Goal: Task Accomplishment & Management: Use online tool/utility

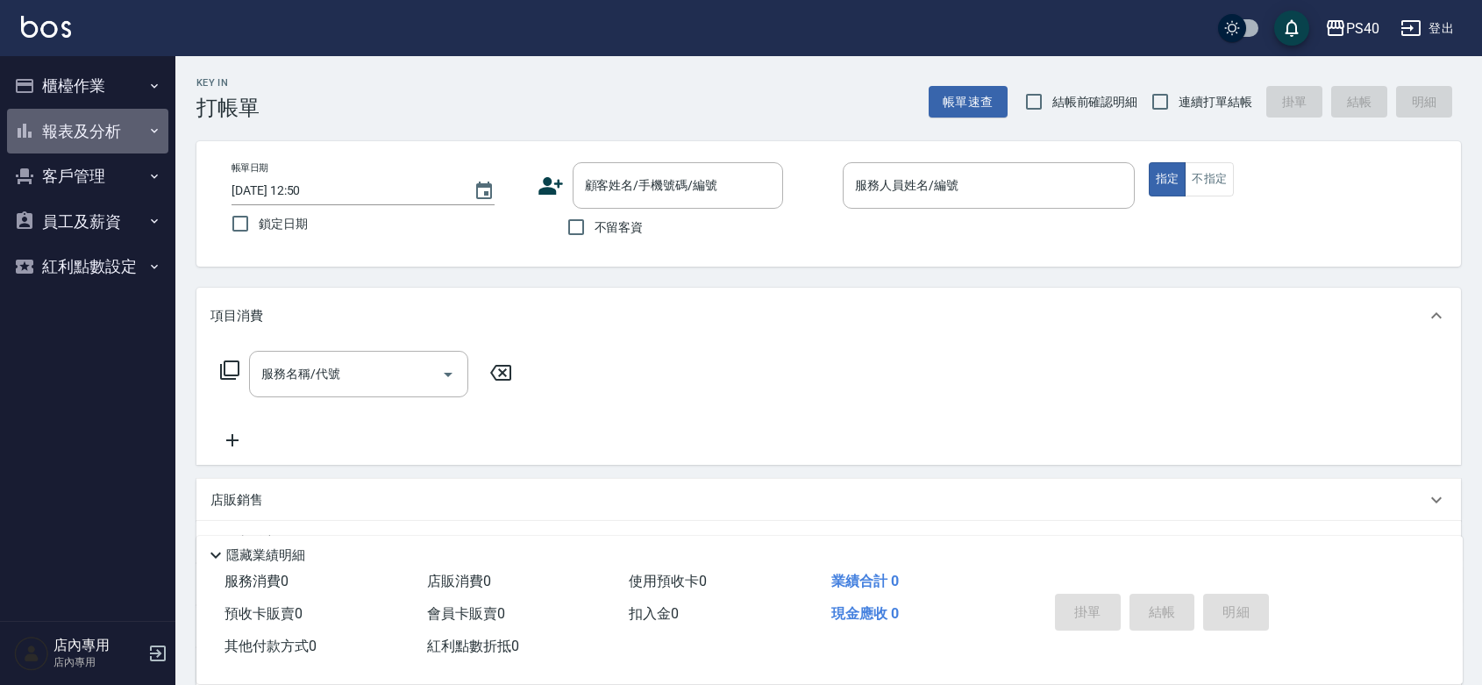
click at [85, 125] on button "報表及分析" at bounding box center [87, 132] width 161 height 46
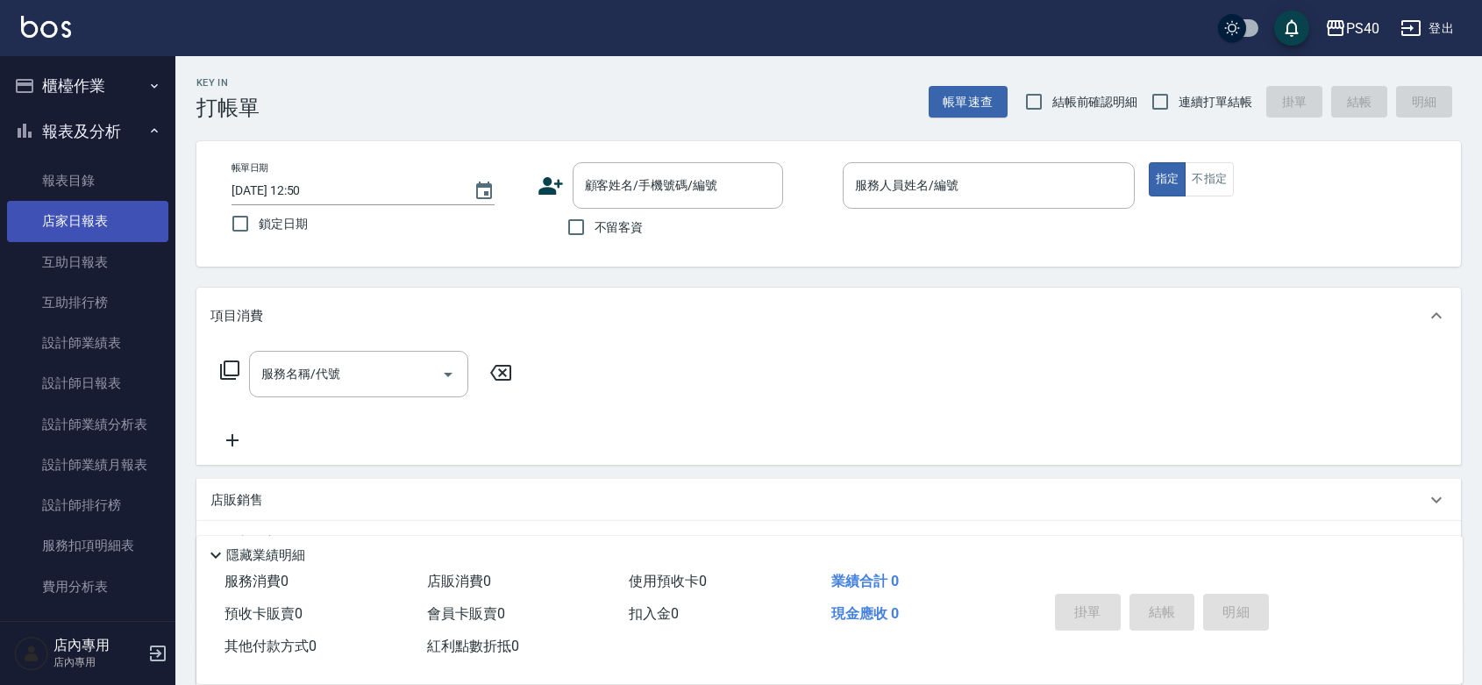
click at [75, 220] on link "店家日報表" at bounding box center [87, 221] width 161 height 40
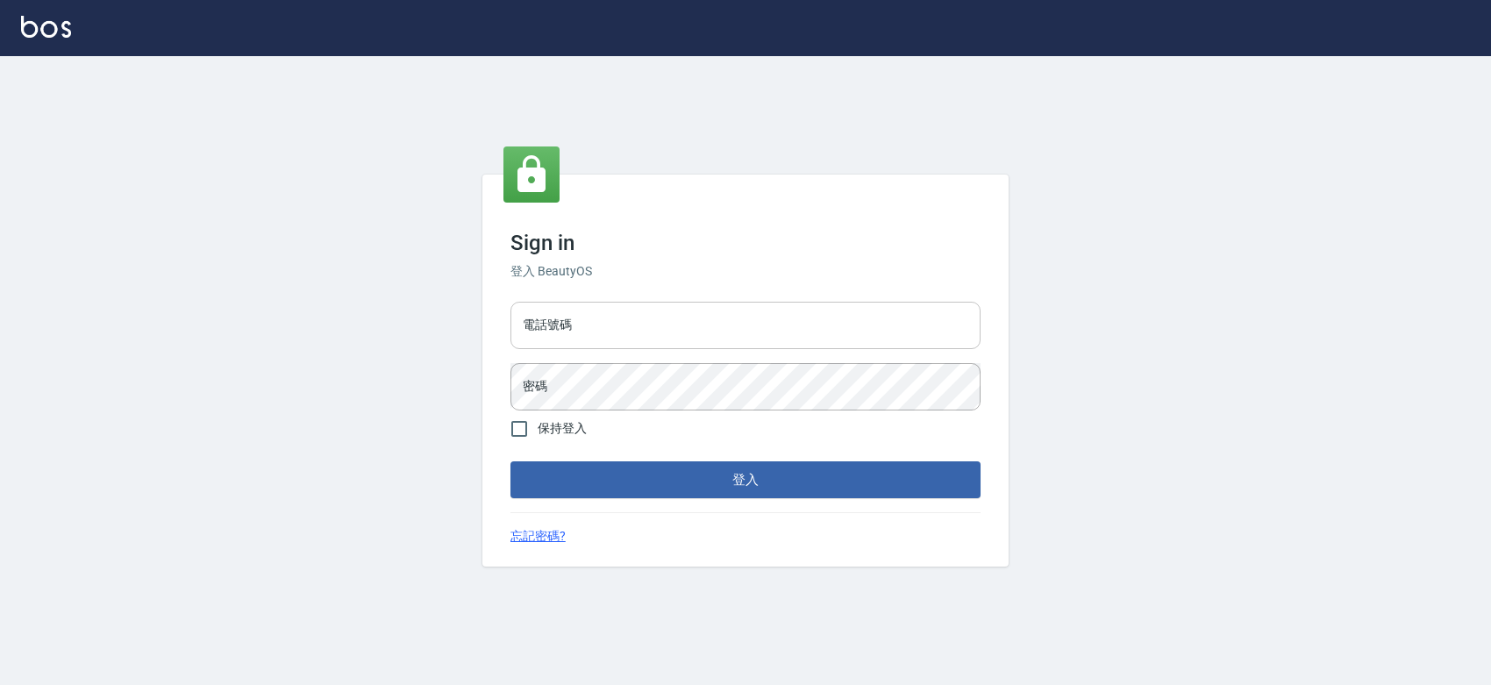
click at [624, 321] on input "電話號碼" at bounding box center [745, 325] width 470 height 47
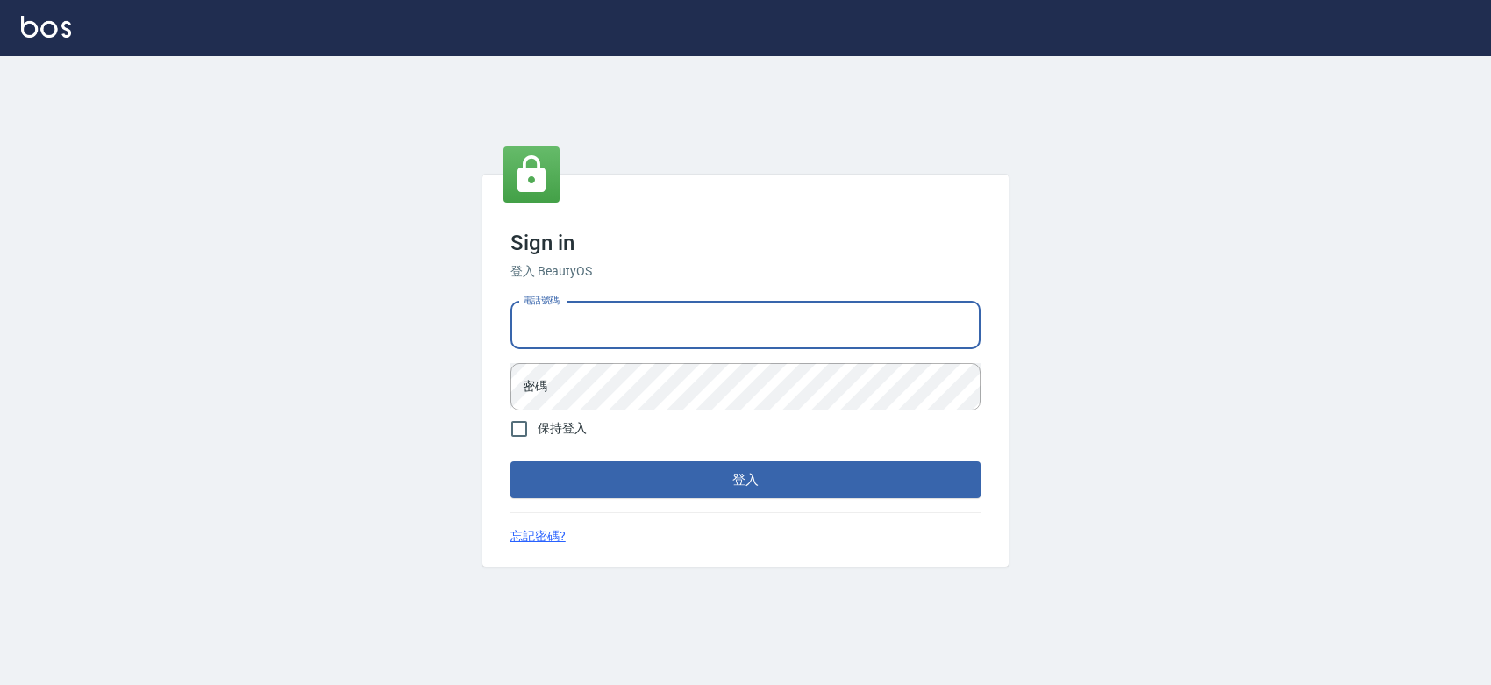
click at [624, 321] on input "電話號碼" at bounding box center [745, 325] width 470 height 47
type input "0427061917"
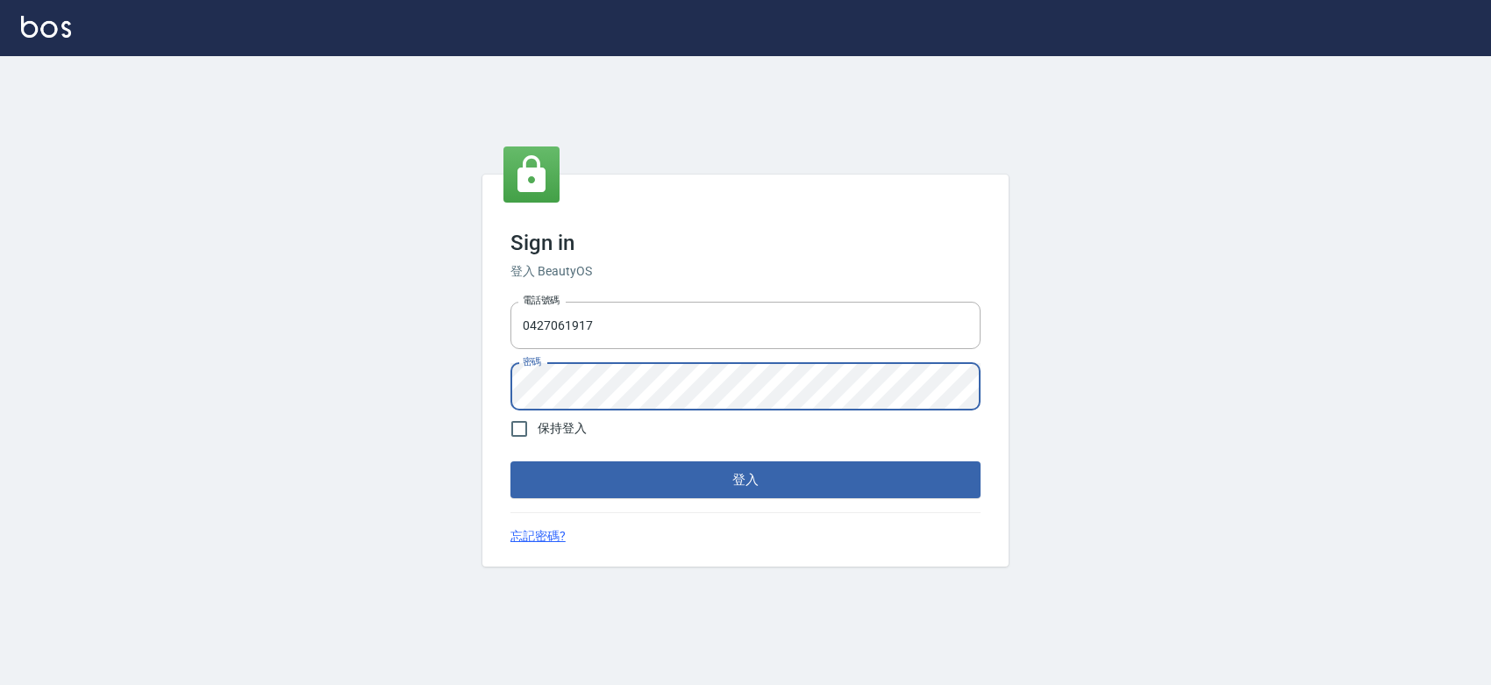
click at [510, 461] on button "登入" at bounding box center [745, 479] width 470 height 37
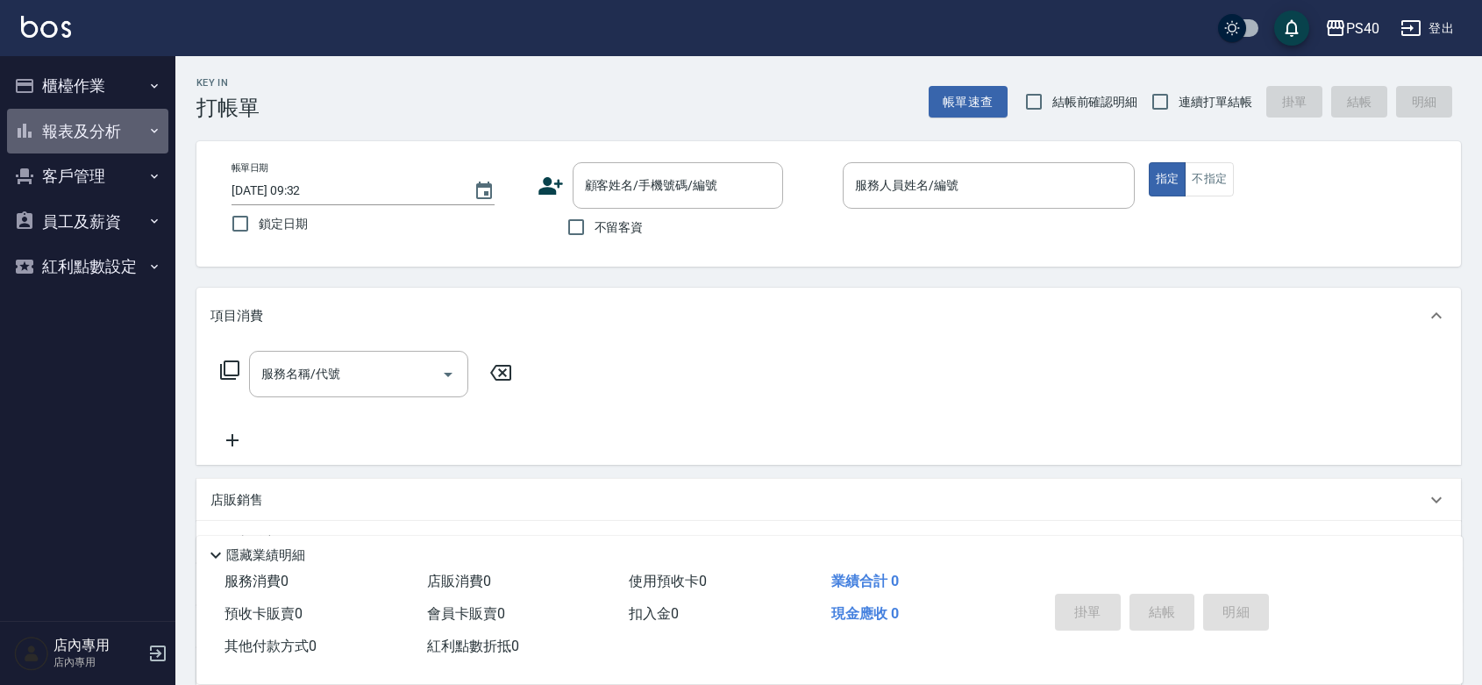
click at [80, 136] on button "報表及分析" at bounding box center [87, 132] width 161 height 46
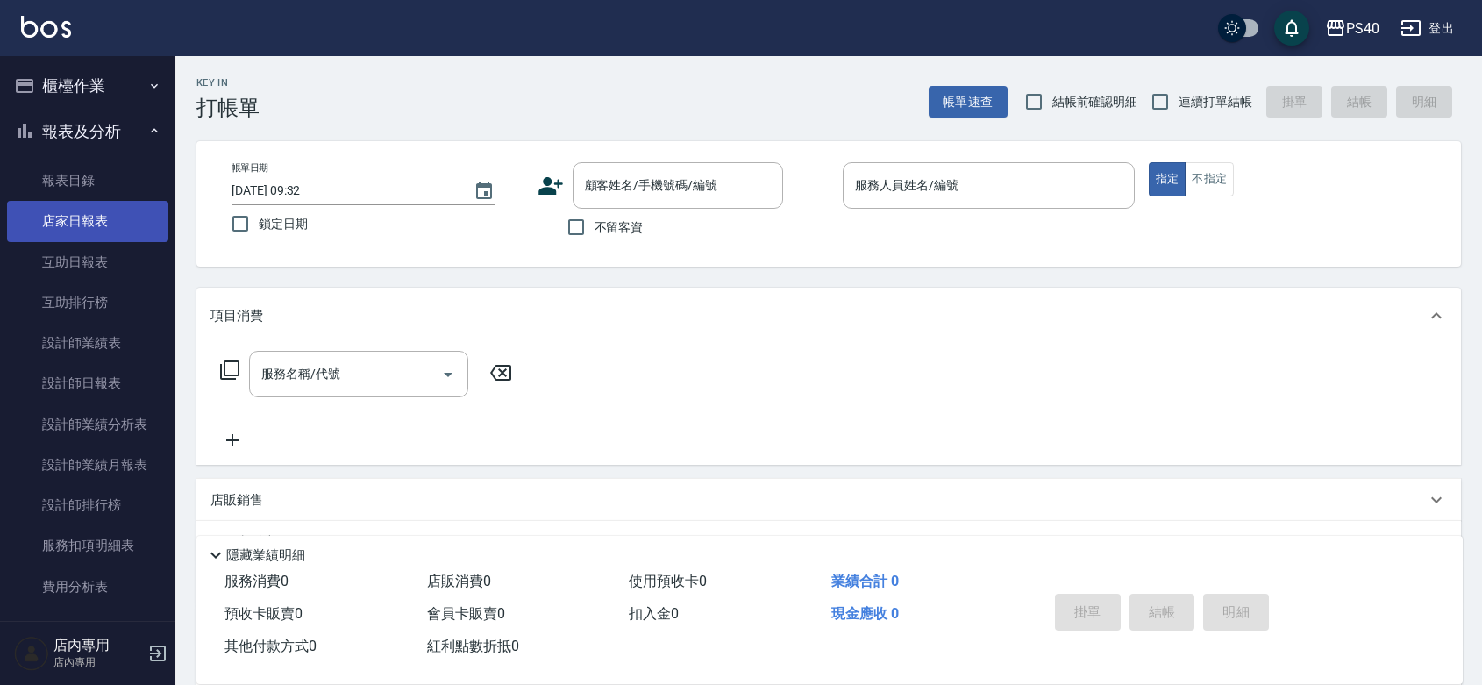
click at [86, 229] on link "店家日報表" at bounding box center [87, 221] width 161 height 40
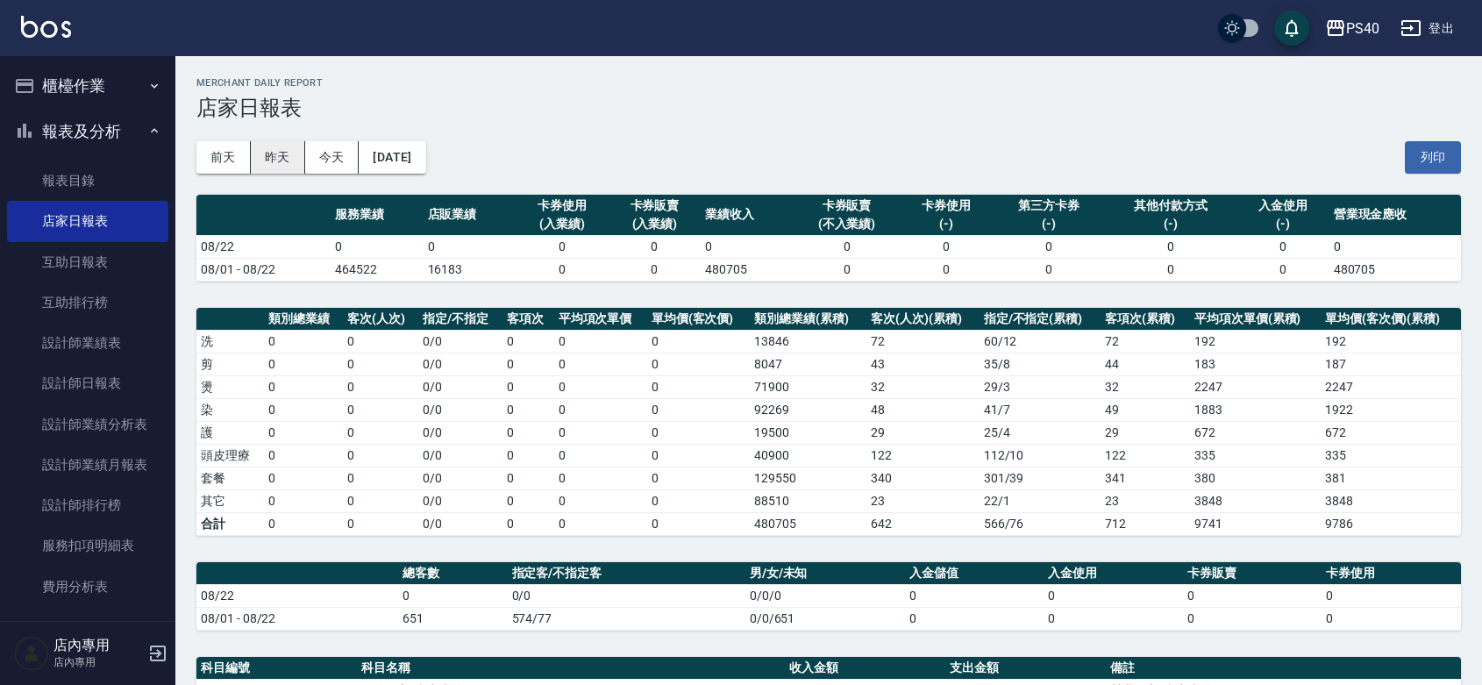
click at [283, 160] on button "昨天" at bounding box center [278, 157] width 54 height 32
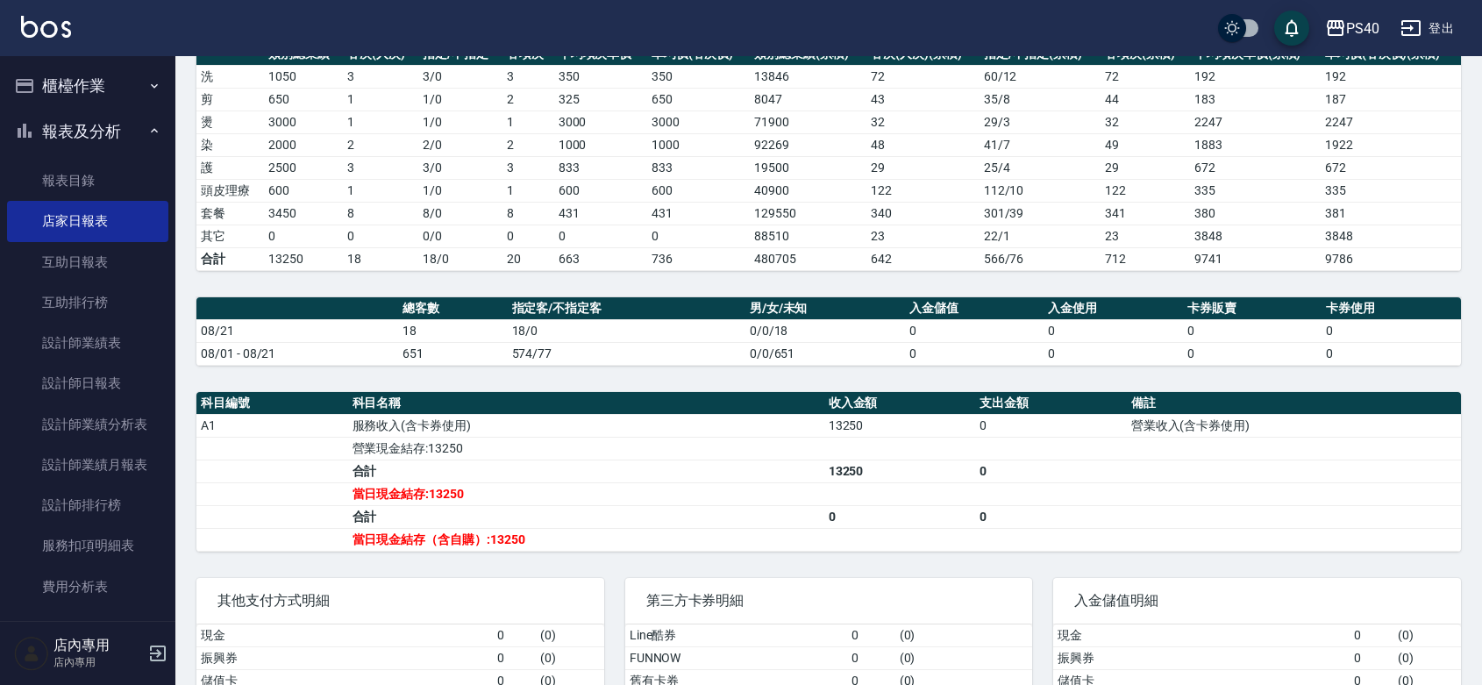
scroll to position [388, 0]
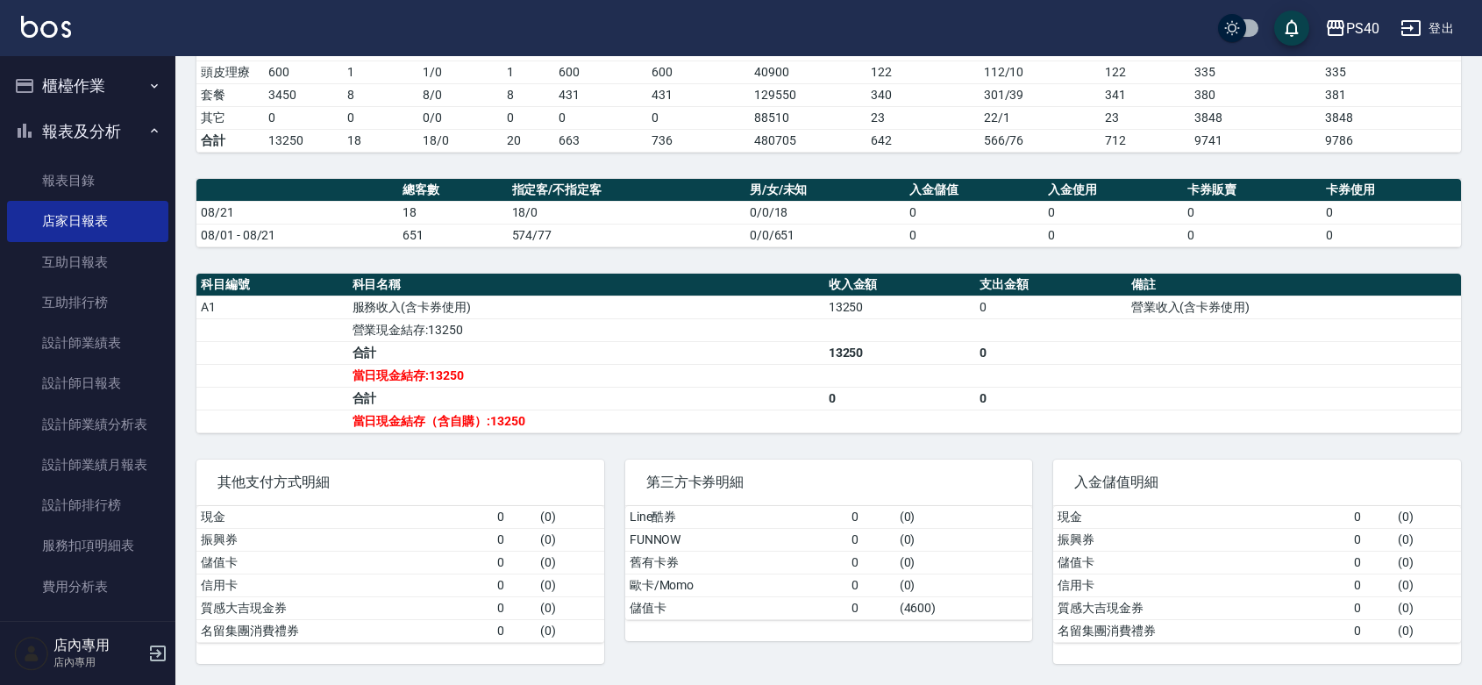
drag, startPoint x: 440, startPoint y: 234, endPoint x: 447, endPoint y: 251, distance: 18.1
click at [448, 246] on div "PS40 [DATE] 店家日報表 列印時間： [DATE][PHONE_NUMBER]:32 Merchant Daily Report 店家日報表 [DA…" at bounding box center [828, 179] width 1307 height 1012
click at [48, 90] on button "櫃檯作業" at bounding box center [87, 86] width 161 height 46
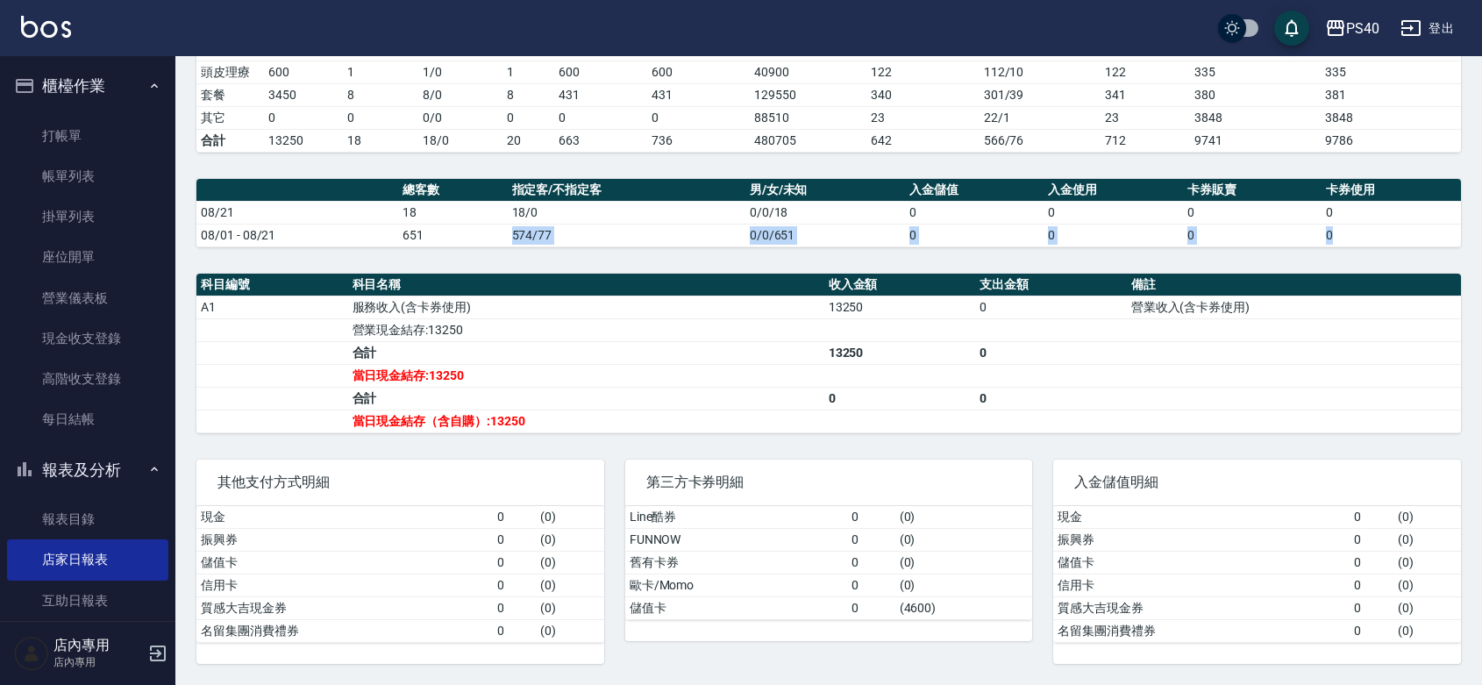
click at [77, 98] on button "櫃檯作業" at bounding box center [87, 86] width 161 height 46
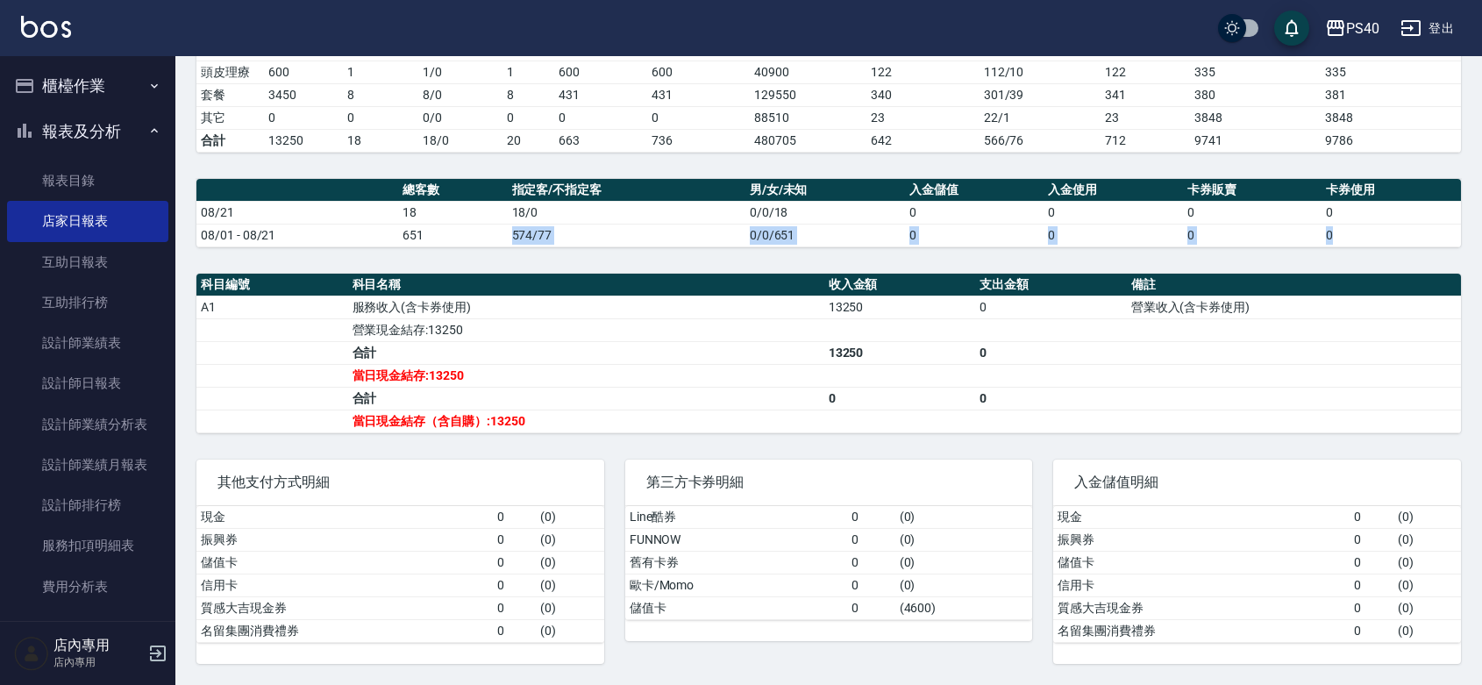
click at [88, 86] on button "櫃檯作業" at bounding box center [87, 86] width 161 height 46
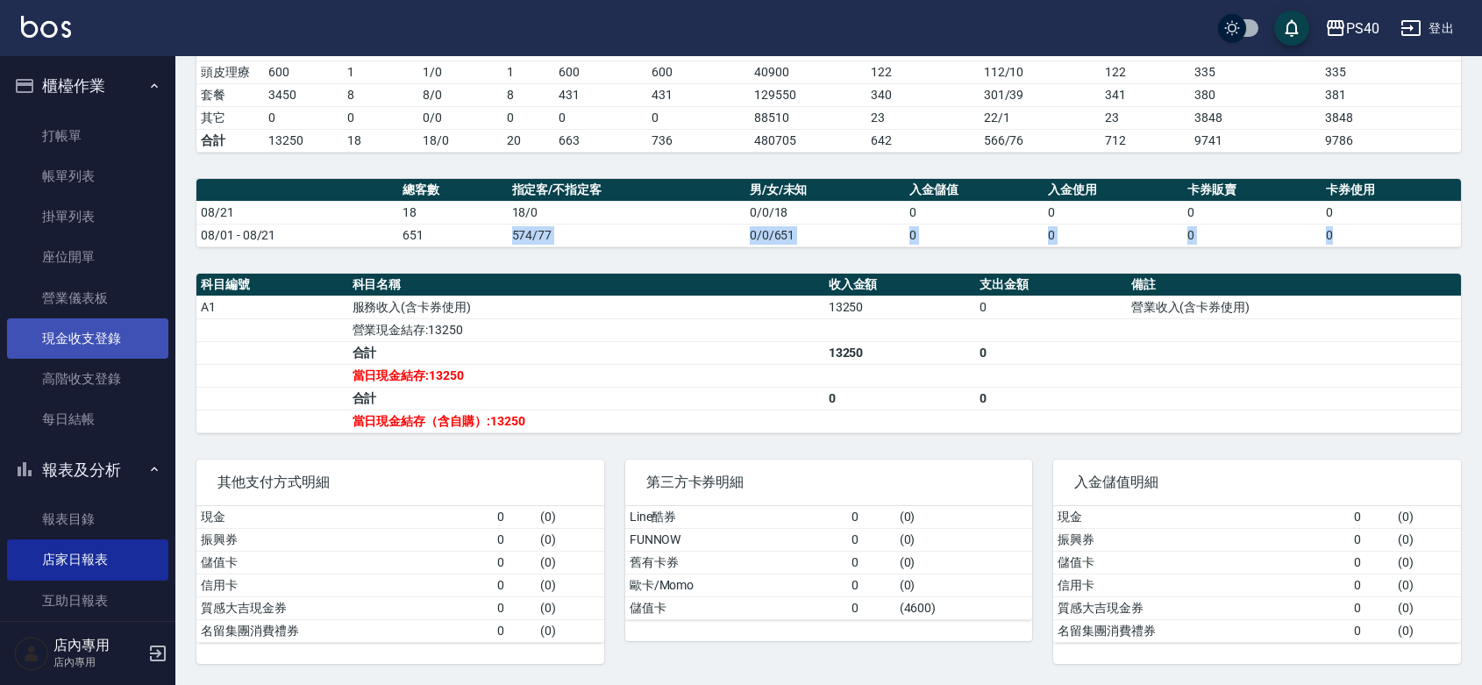
click at [102, 345] on link "現金收支登錄" at bounding box center [87, 338] width 161 height 40
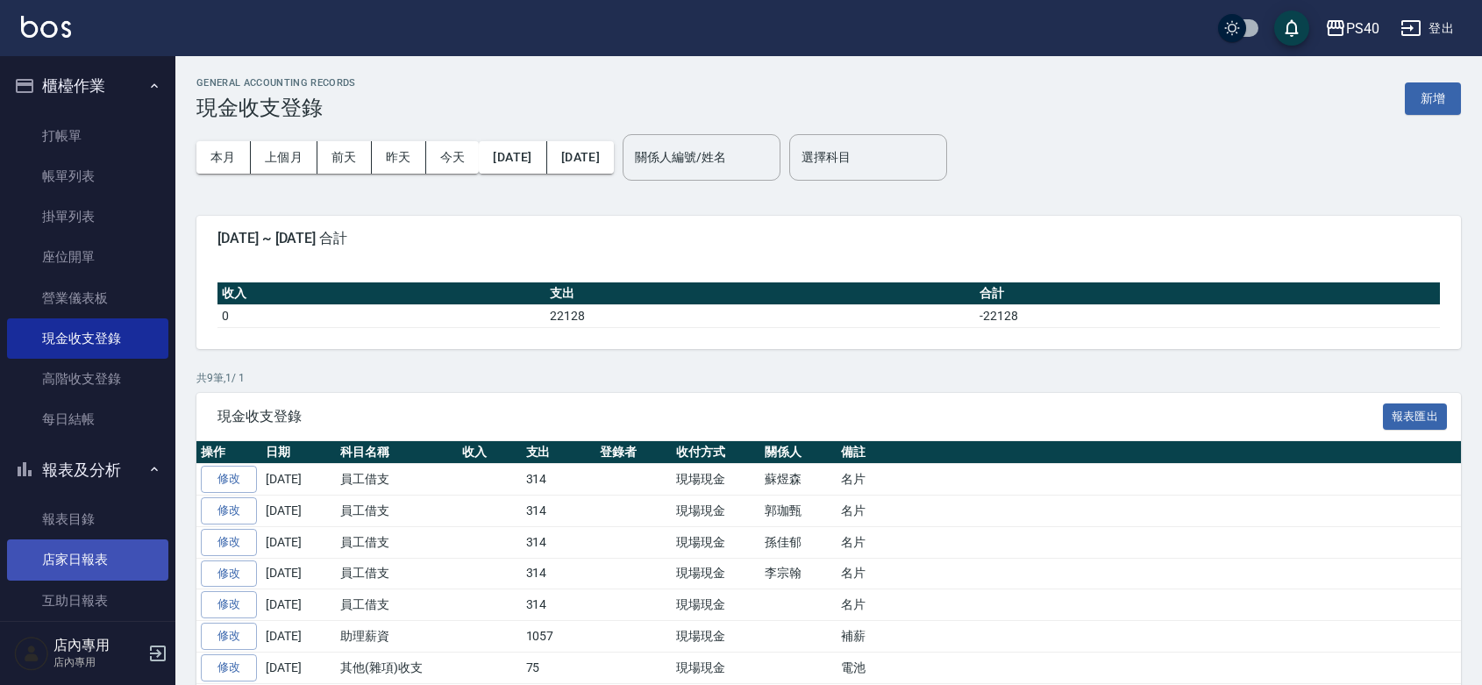
click at [76, 542] on link "店家日報表" at bounding box center [87, 559] width 161 height 40
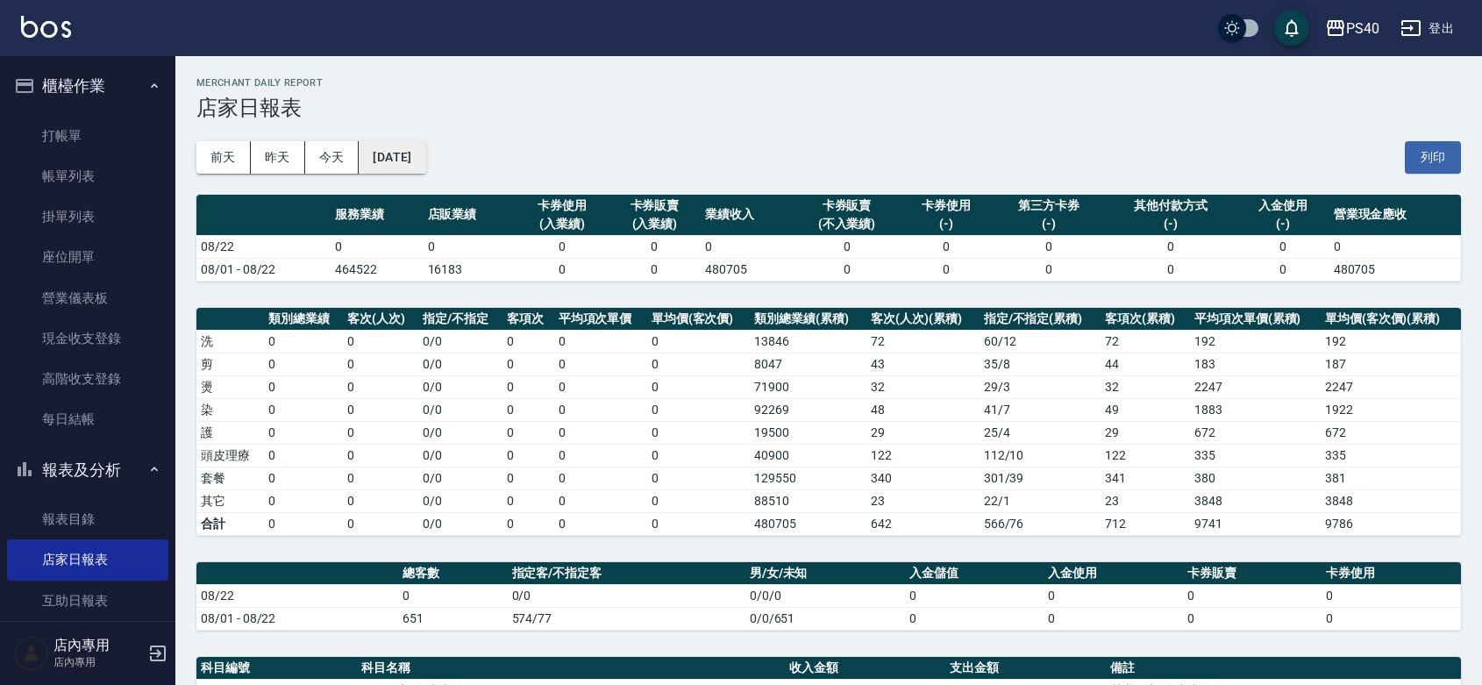
drag, startPoint x: 402, startPoint y: 161, endPoint x: 412, endPoint y: 163, distance: 10.8
click at [412, 163] on button "[DATE]" at bounding box center [392, 157] width 67 height 32
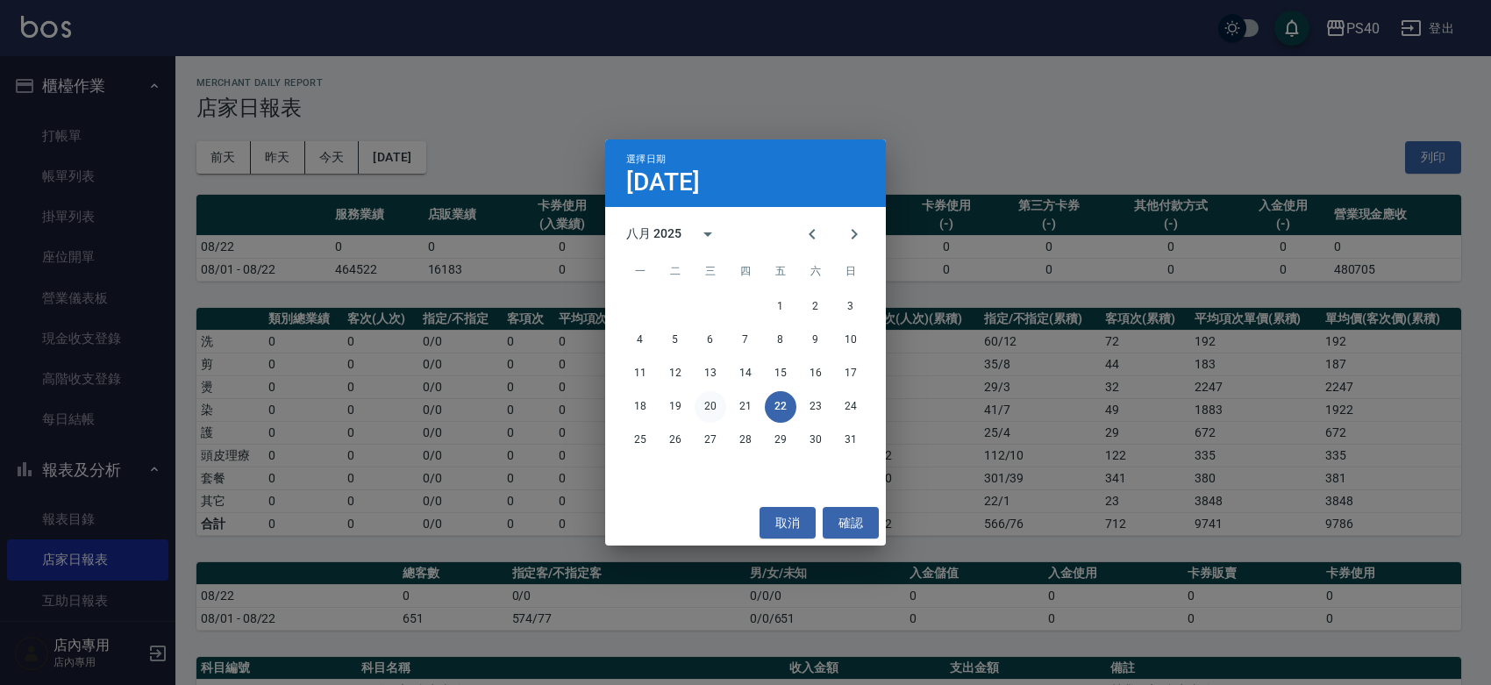
click at [706, 405] on button "20" at bounding box center [711, 407] width 32 height 32
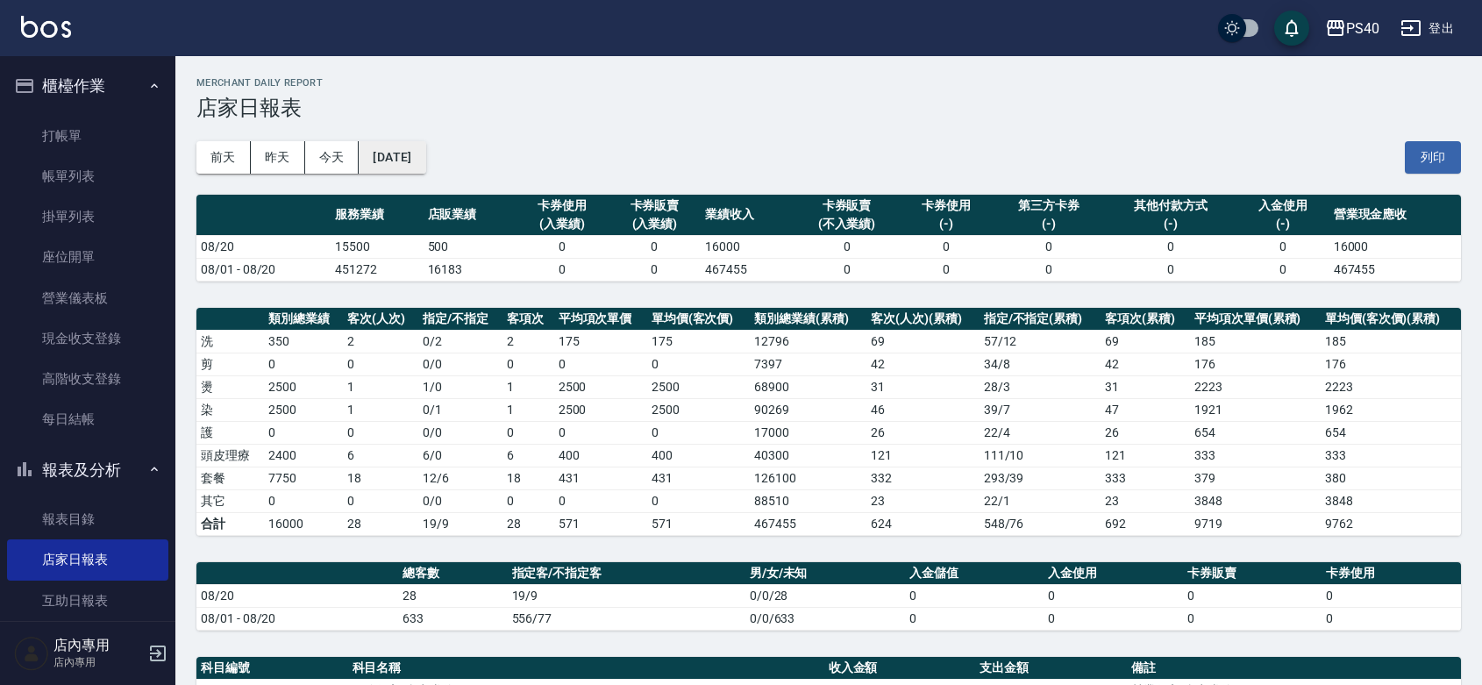
click at [425, 164] on button "[DATE]" at bounding box center [392, 157] width 67 height 32
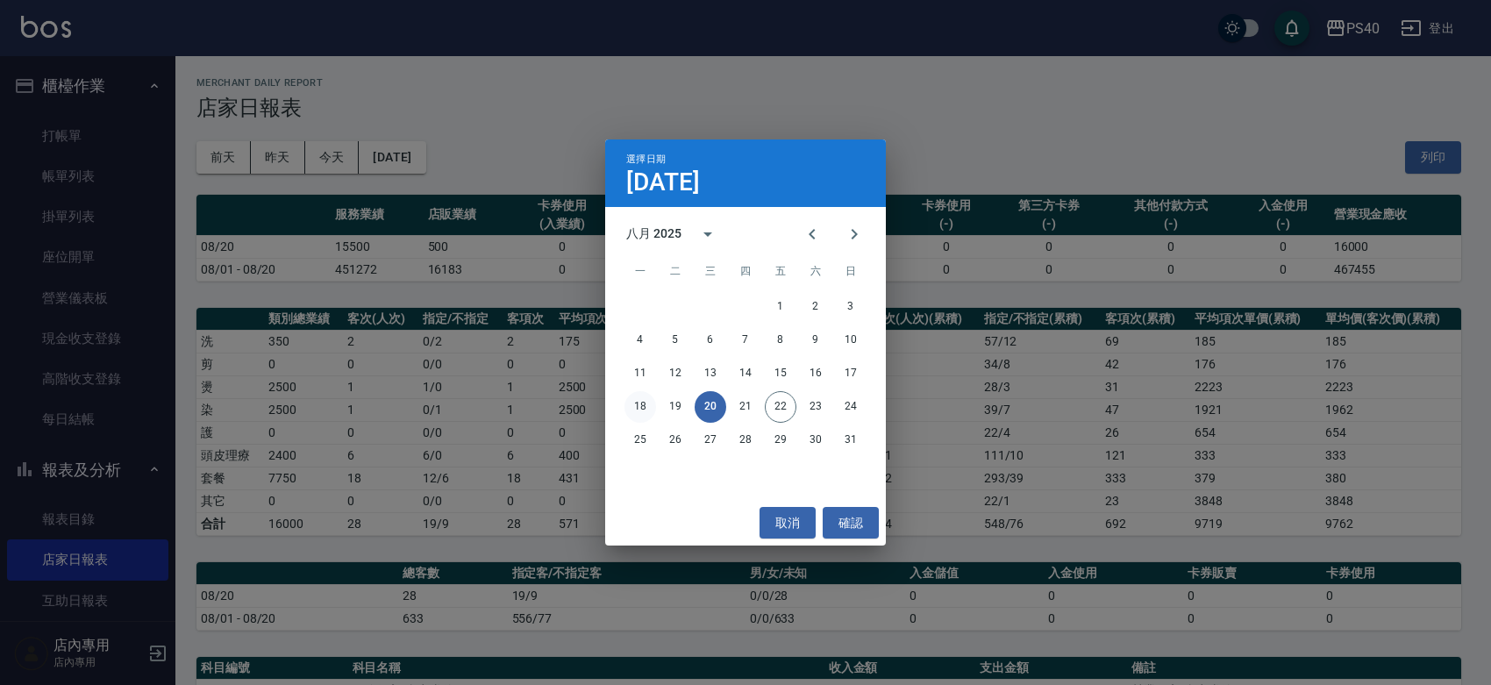
click at [640, 406] on button "18" at bounding box center [641, 407] width 32 height 32
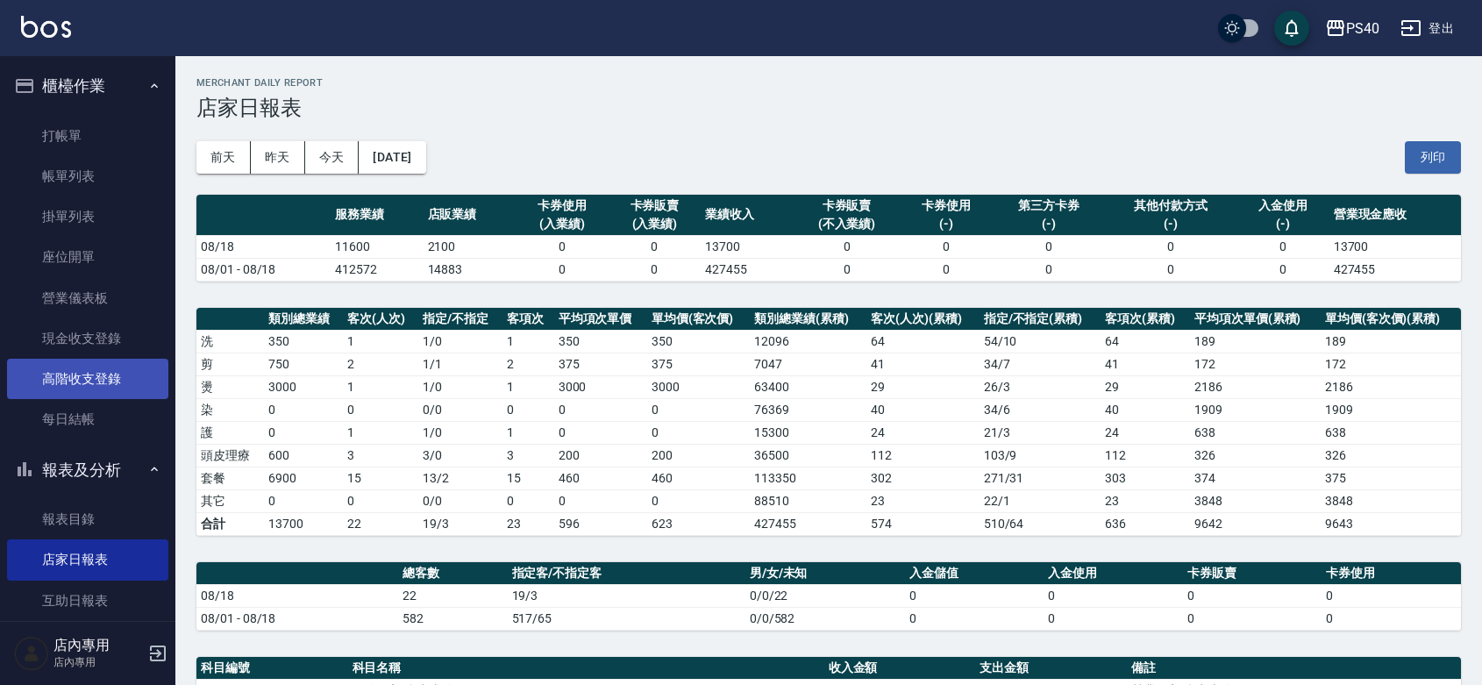
click at [90, 382] on link "高階收支登錄" at bounding box center [87, 379] width 161 height 40
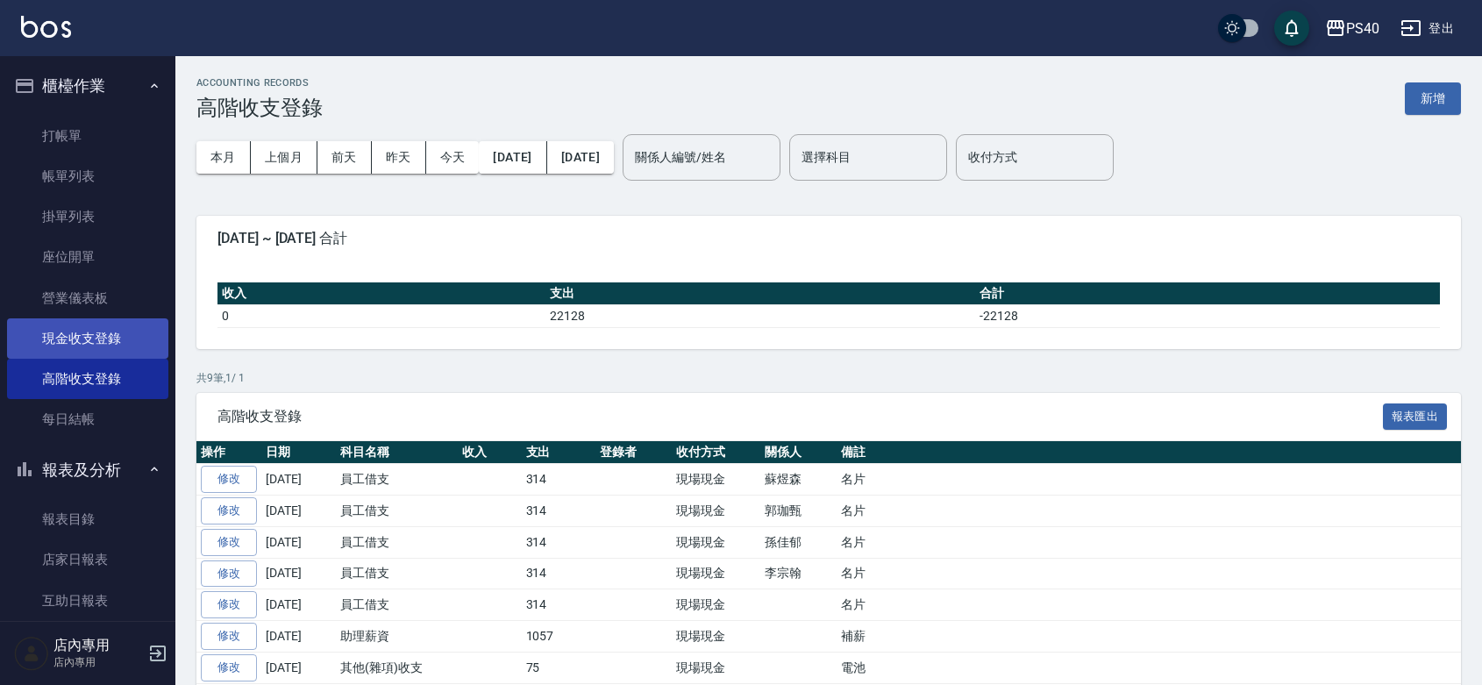
click at [83, 331] on link "現金收支登錄" at bounding box center [87, 338] width 161 height 40
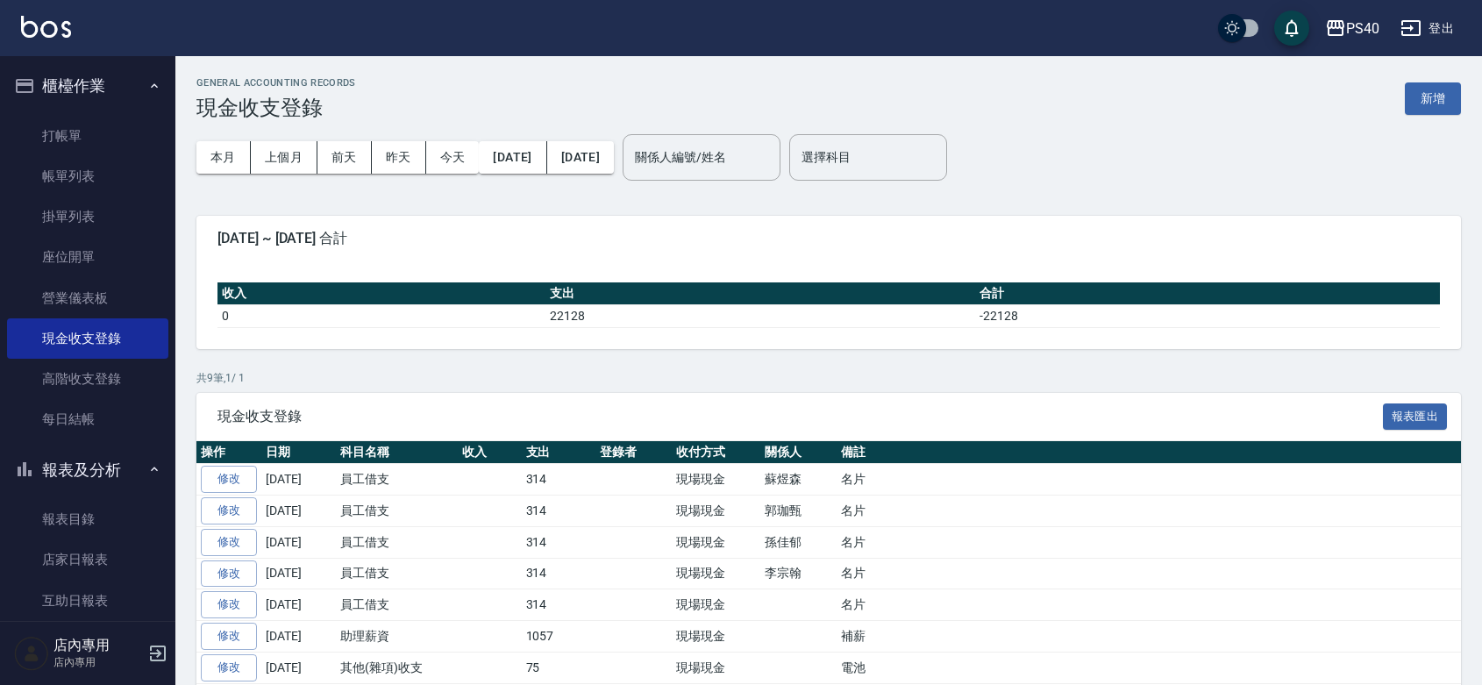
drag, startPoint x: 1431, startPoint y: 102, endPoint x: 1259, endPoint y: 151, distance: 179.6
click at [1430, 102] on button "新增" at bounding box center [1433, 98] width 56 height 32
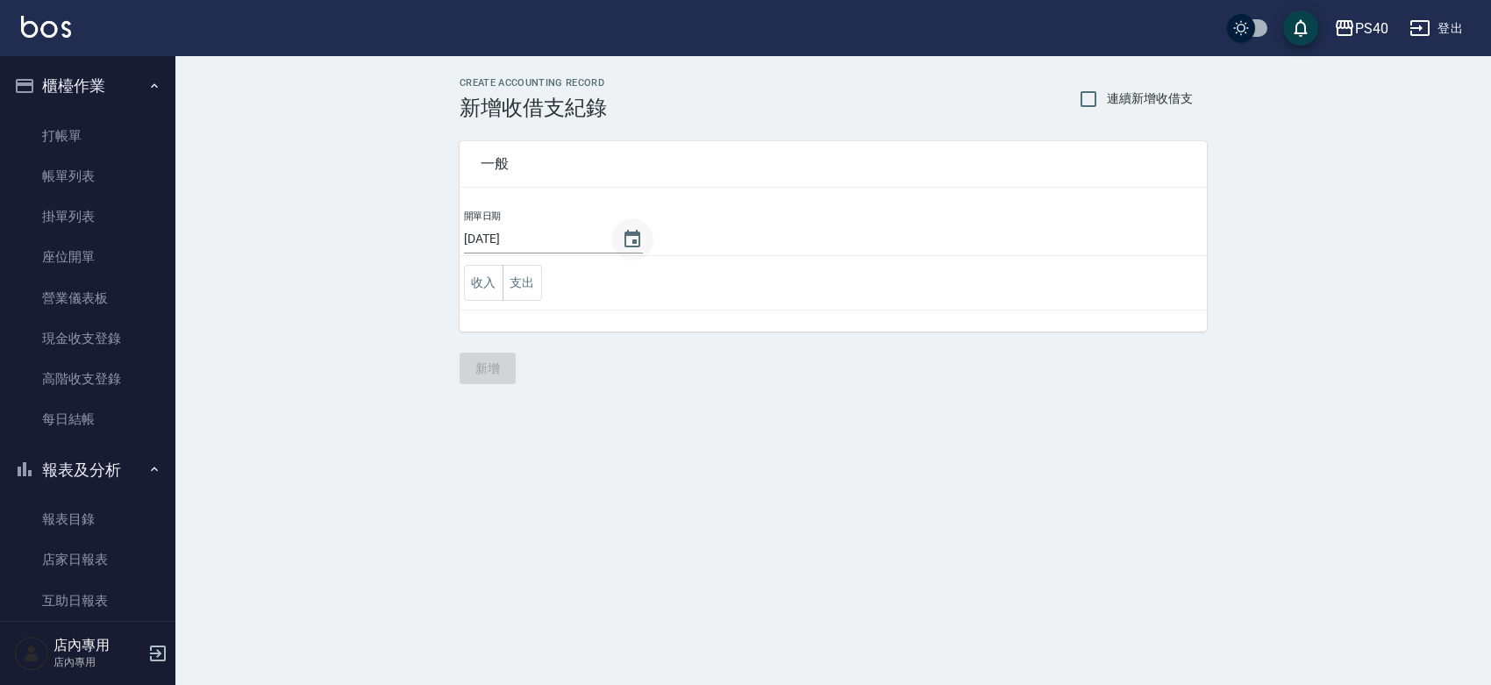
click at [621, 229] on button "Choose date, selected date is 2025-08-22" at bounding box center [632, 239] width 42 height 42
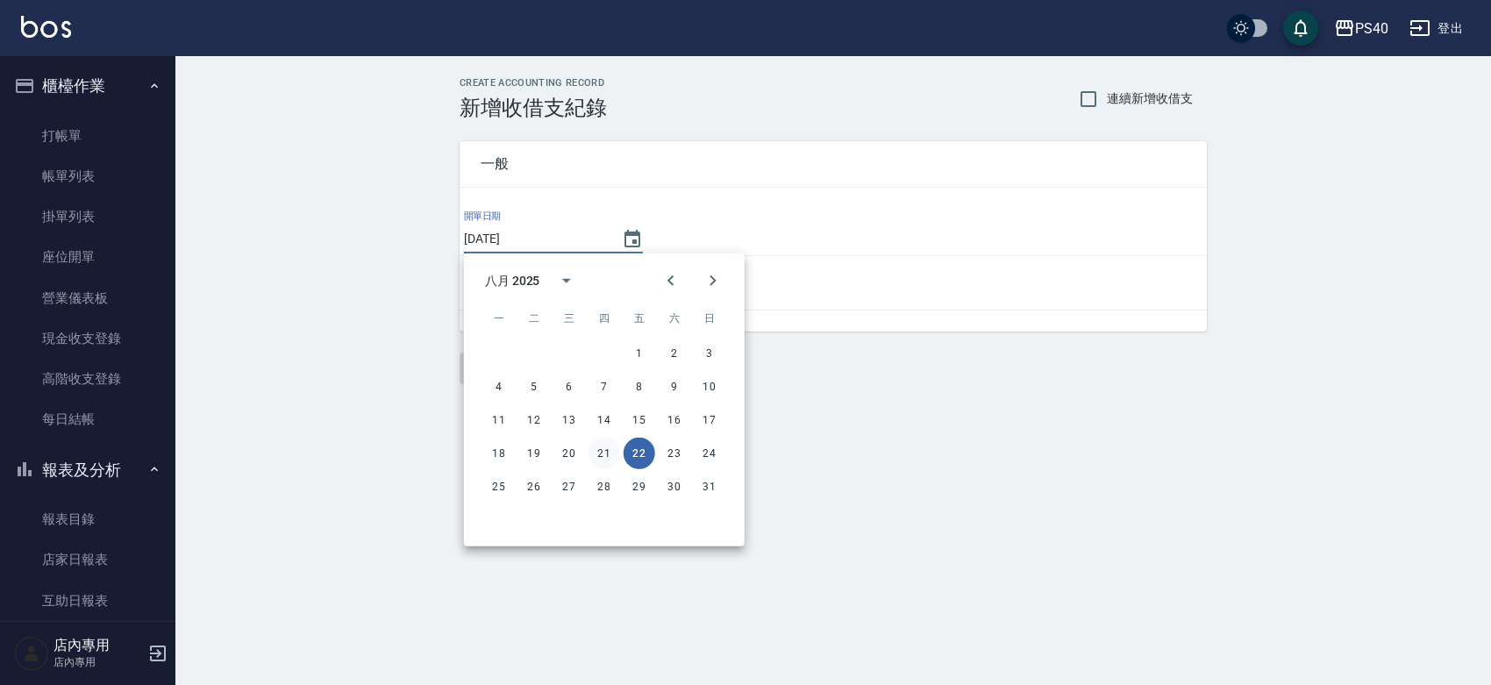
click at [607, 457] on button "21" at bounding box center [605, 454] width 32 height 32
type input "[DATE]"
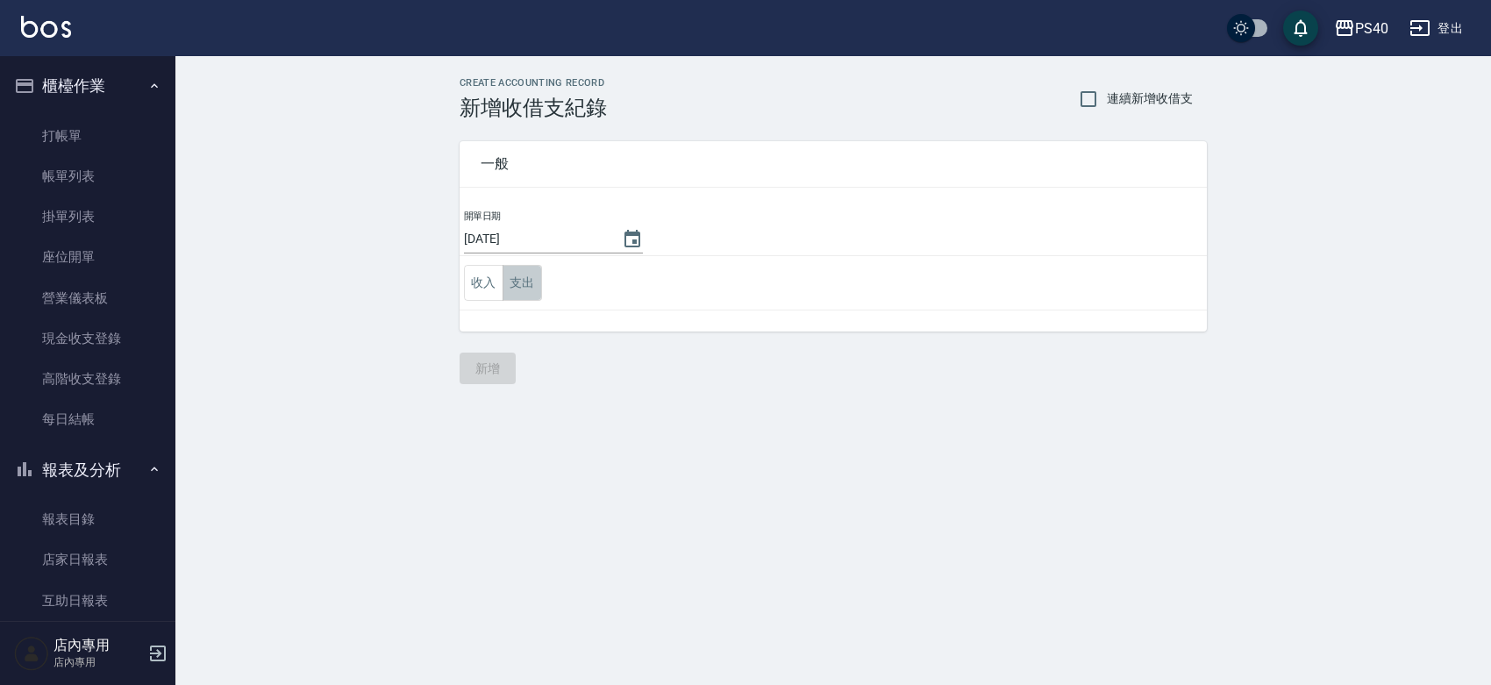
click at [527, 282] on button "支出" at bounding box center [522, 283] width 39 height 36
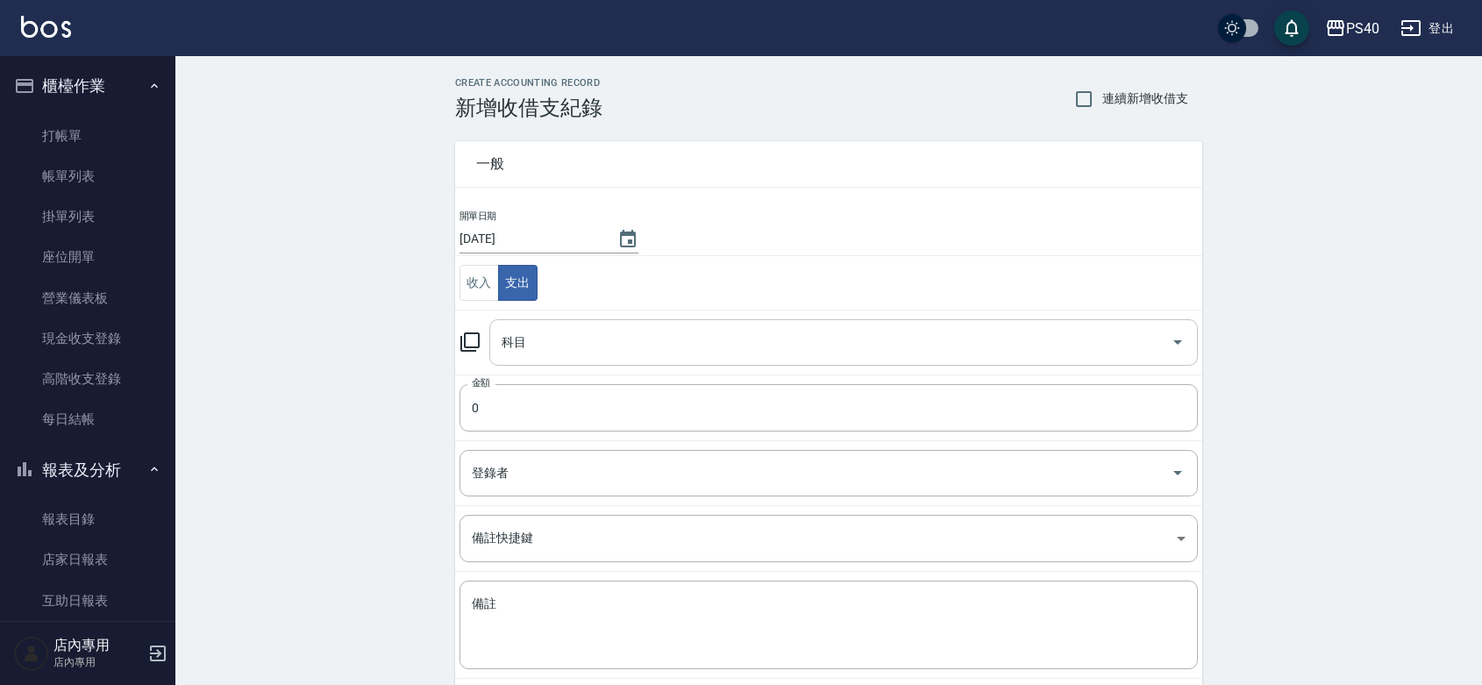
click at [583, 349] on input "科目" at bounding box center [830, 342] width 667 height 31
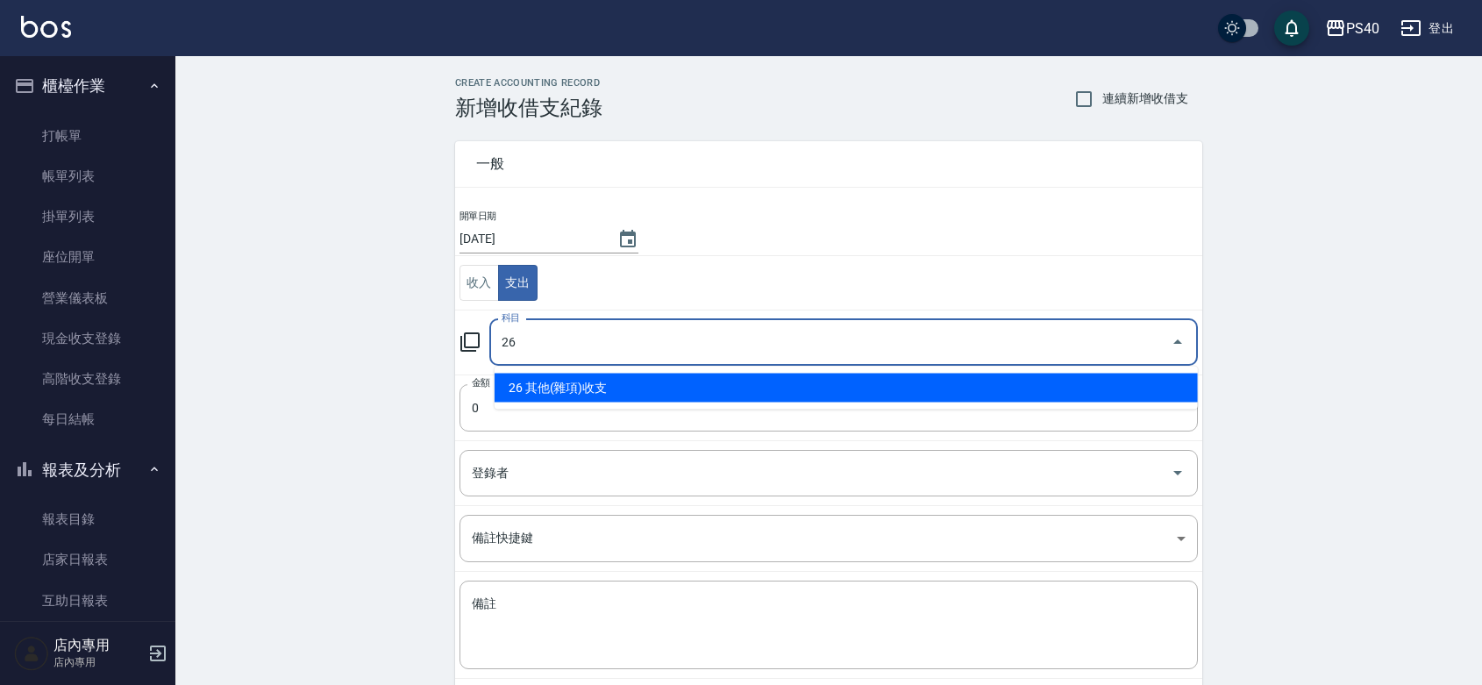
click at [581, 391] on li "26 其他(雜項)收支" at bounding box center [846, 388] width 703 height 29
type input "26 其他(雜項)收支"
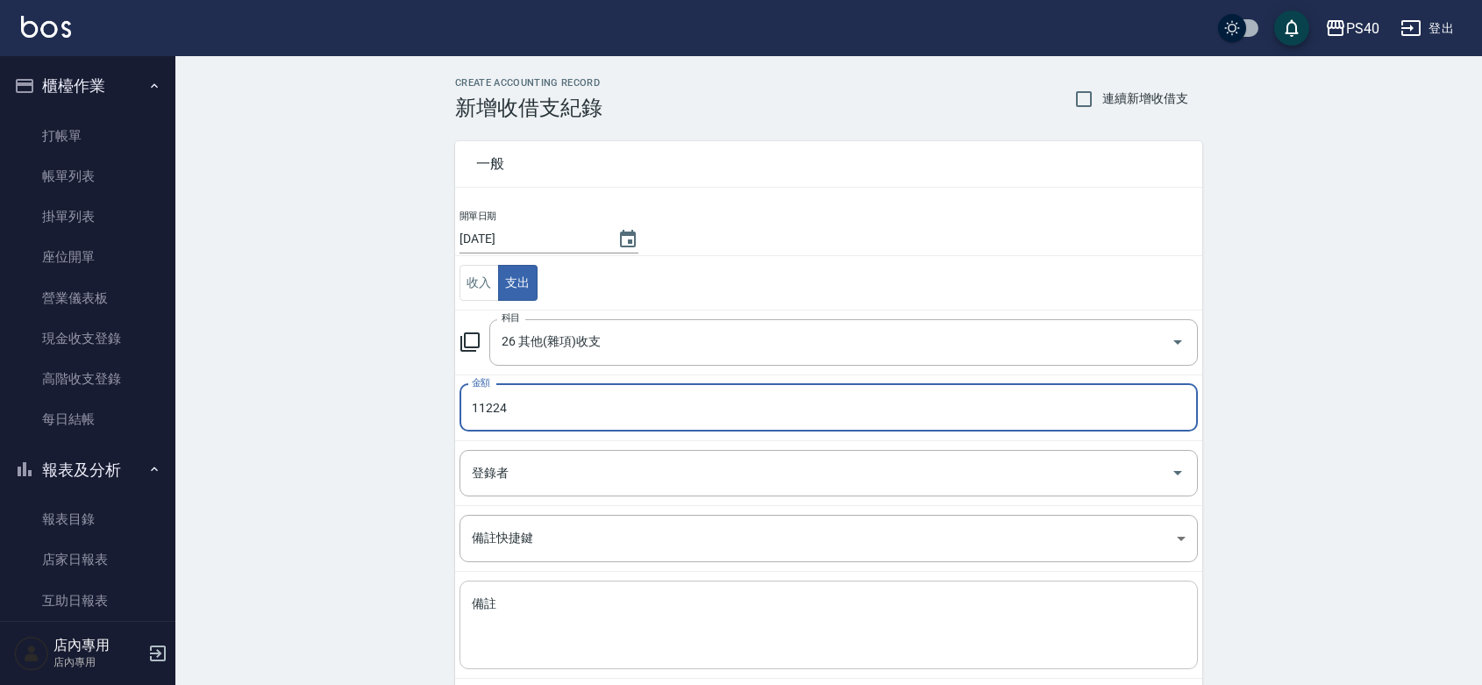
type input "11224"
click at [539, 625] on textarea "備註" at bounding box center [829, 626] width 714 height 60
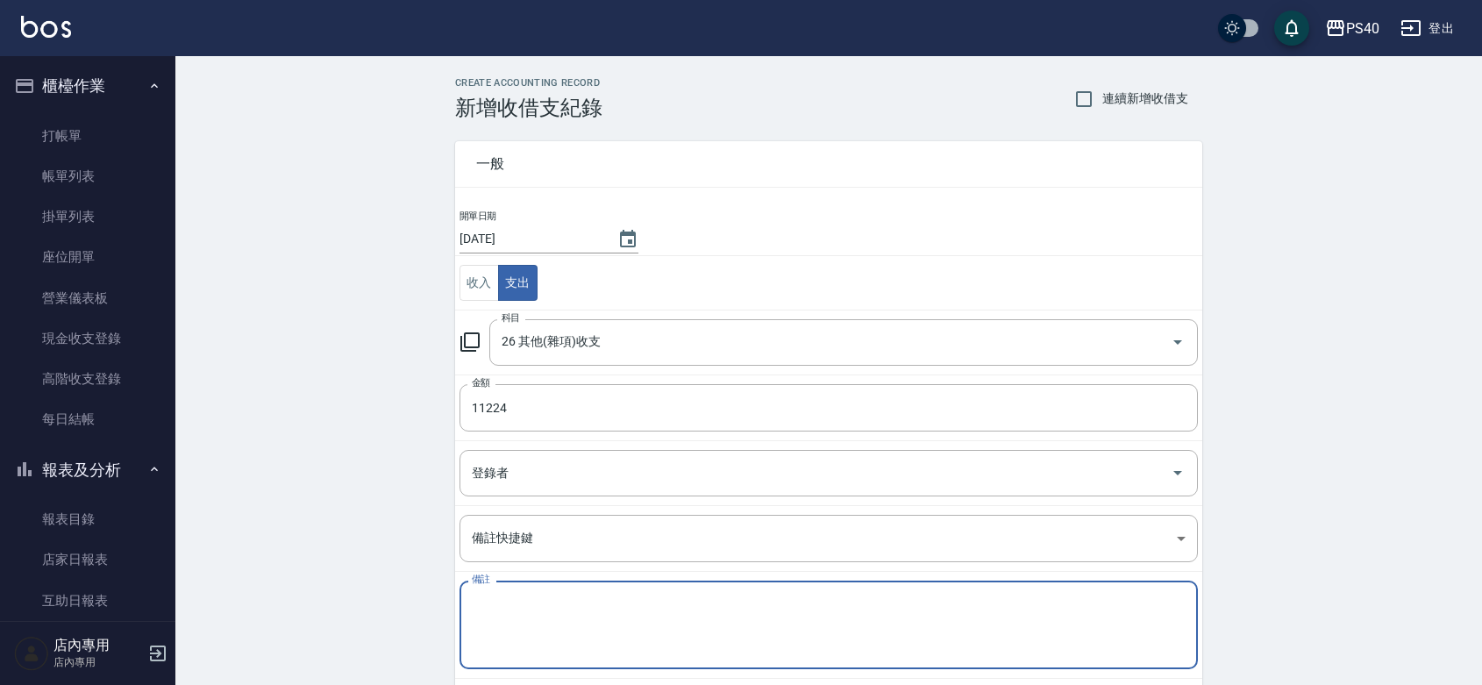
type textarea "＿"
type textarea "水"
type textarea "電費"
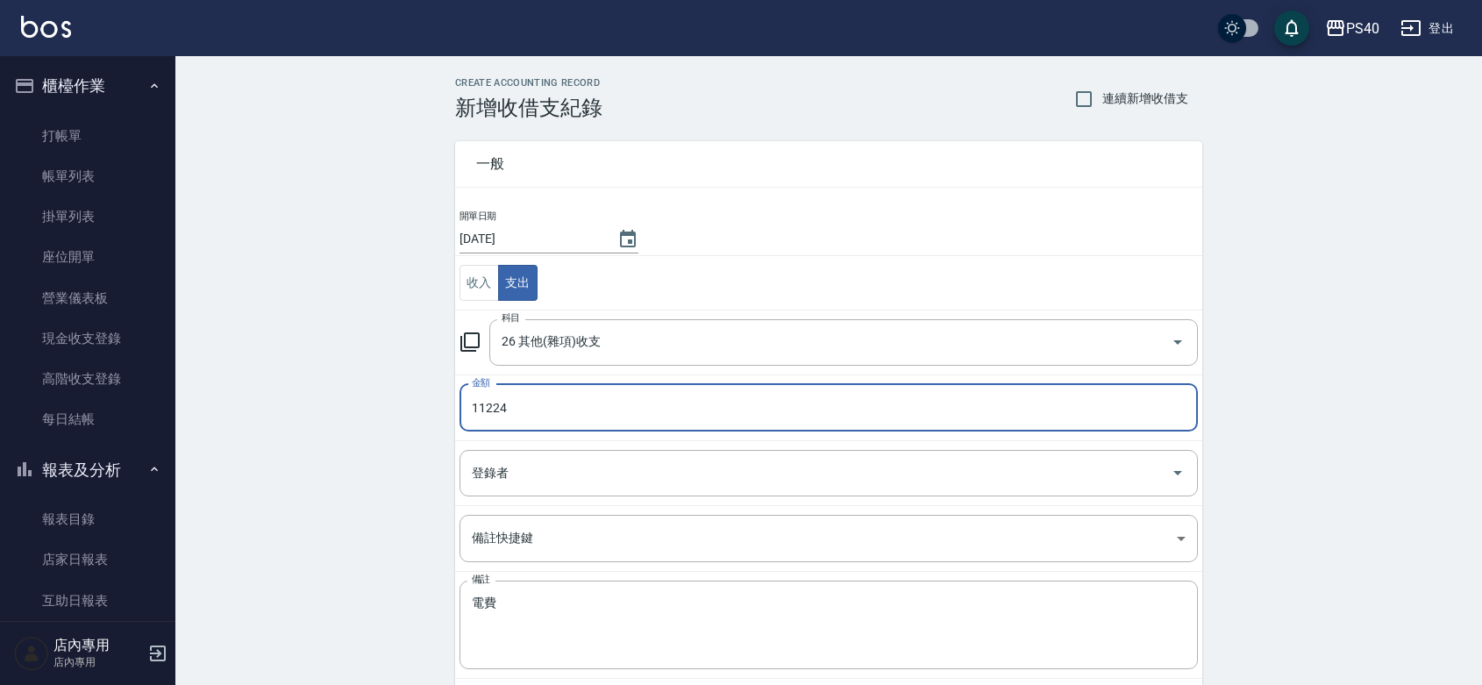
click at [504, 406] on input "11224" at bounding box center [829, 407] width 739 height 47
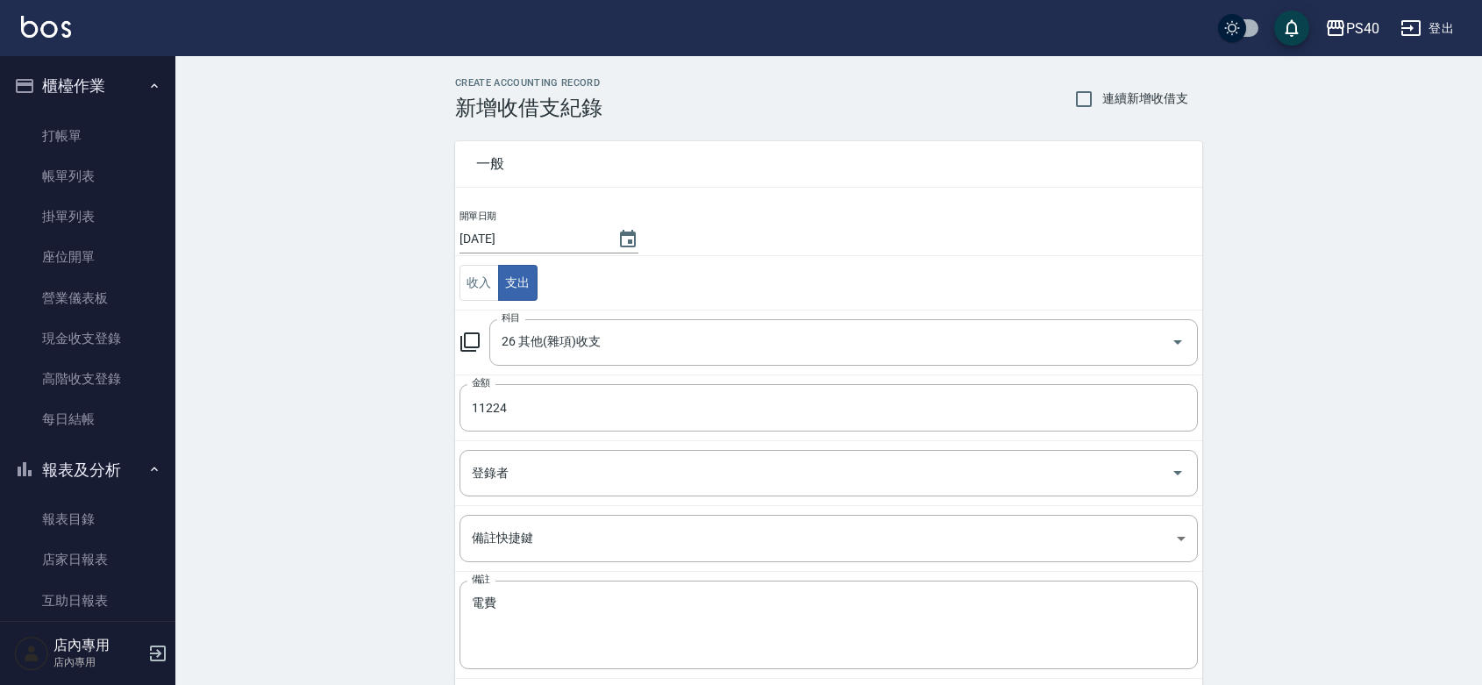
click at [352, 440] on div "CREATE ACCOUNTING RECORD 新增收借支紀錄 連續新增收借支 一般 開單日期 [DATE] 收入 支出 科目 26 其他(雜項)收支 科目…" at bounding box center [828, 415] width 1307 height 718
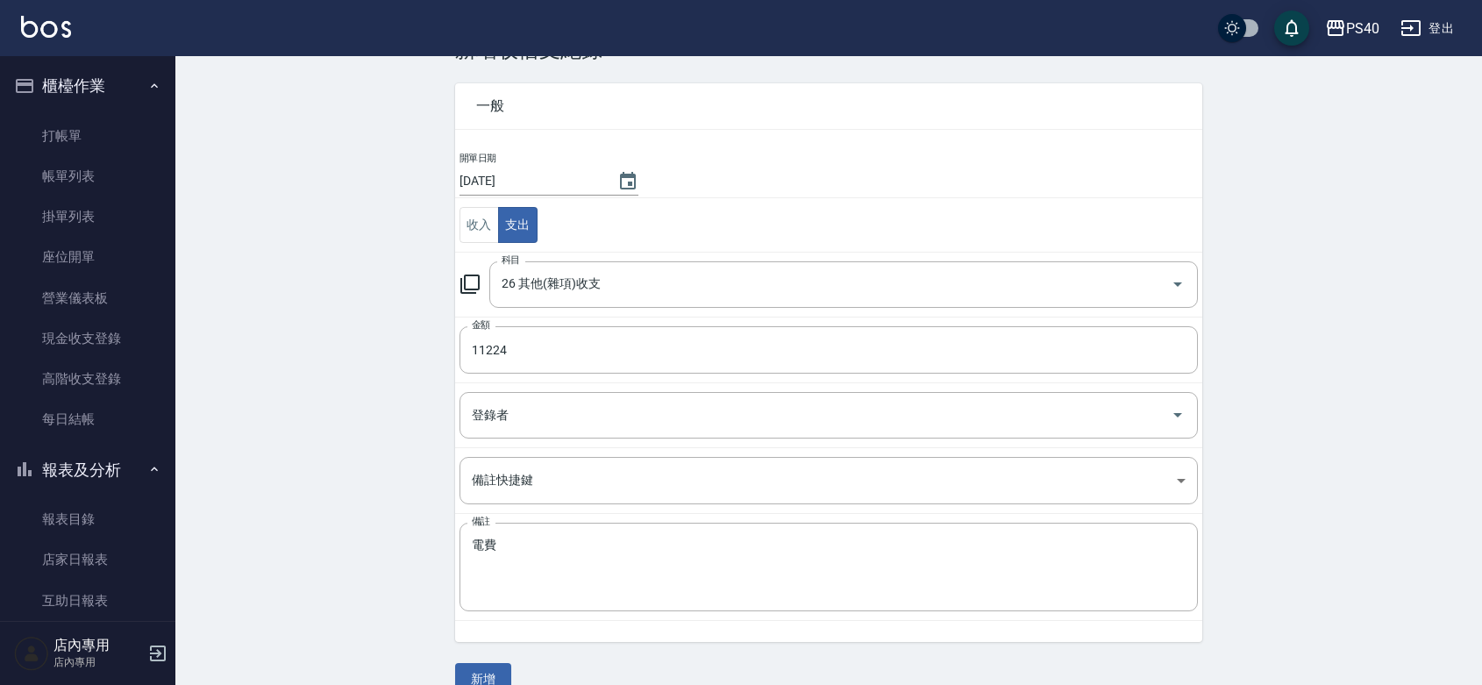
scroll to position [90, 0]
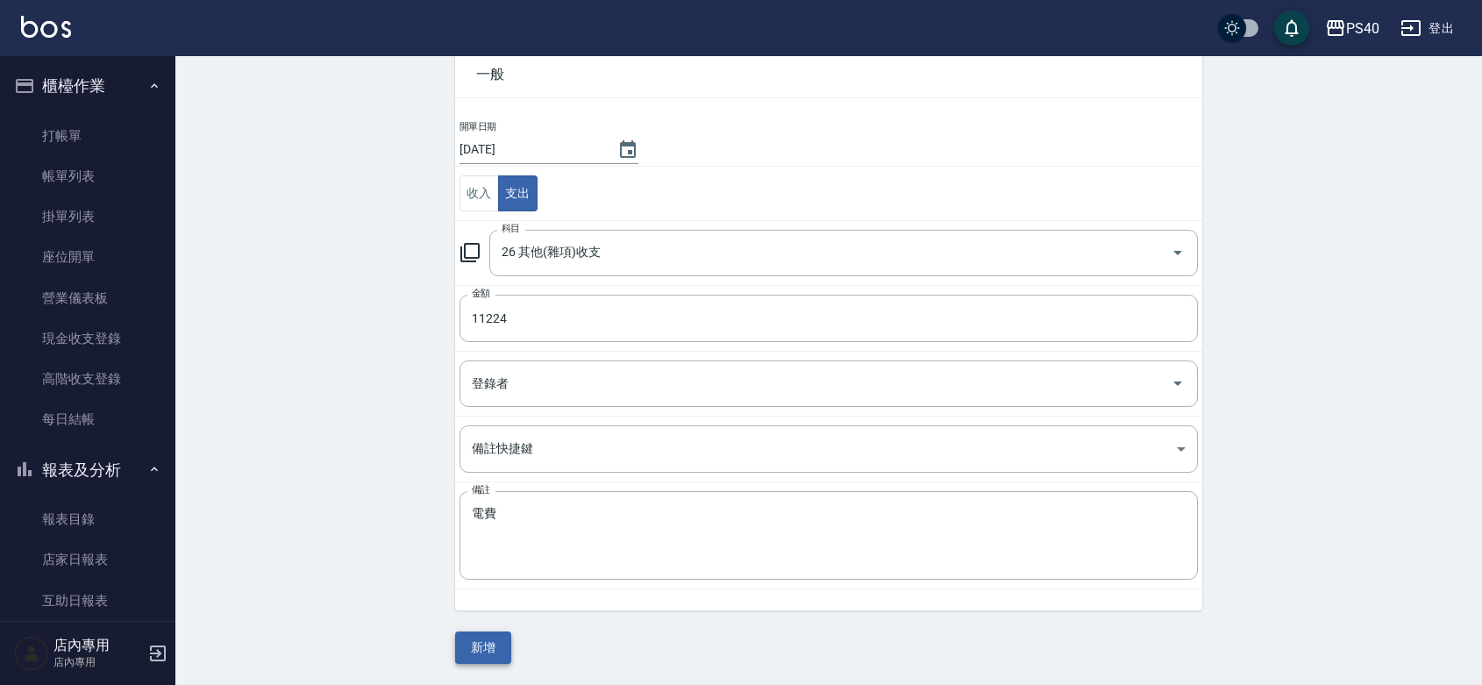
click at [488, 640] on button "新增" at bounding box center [483, 648] width 56 height 32
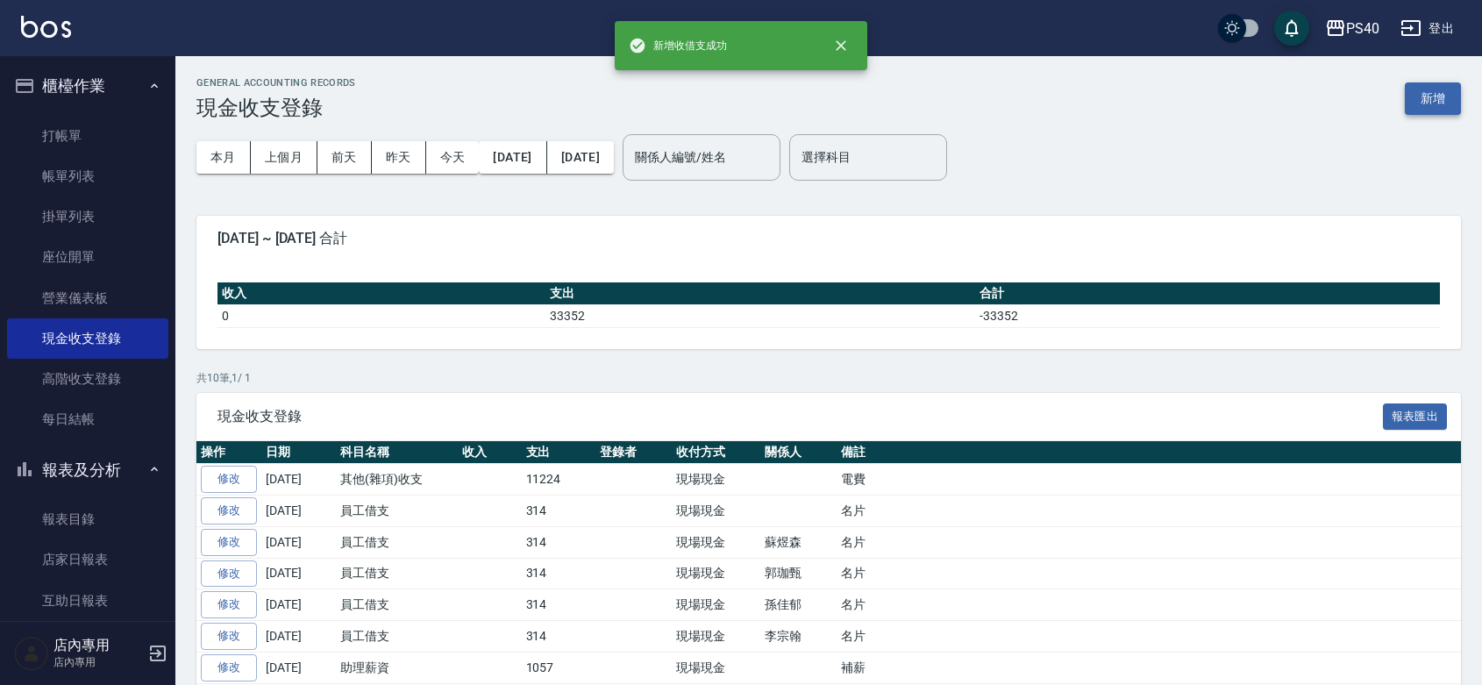
click at [1405, 97] on button "新增" at bounding box center [1433, 98] width 56 height 32
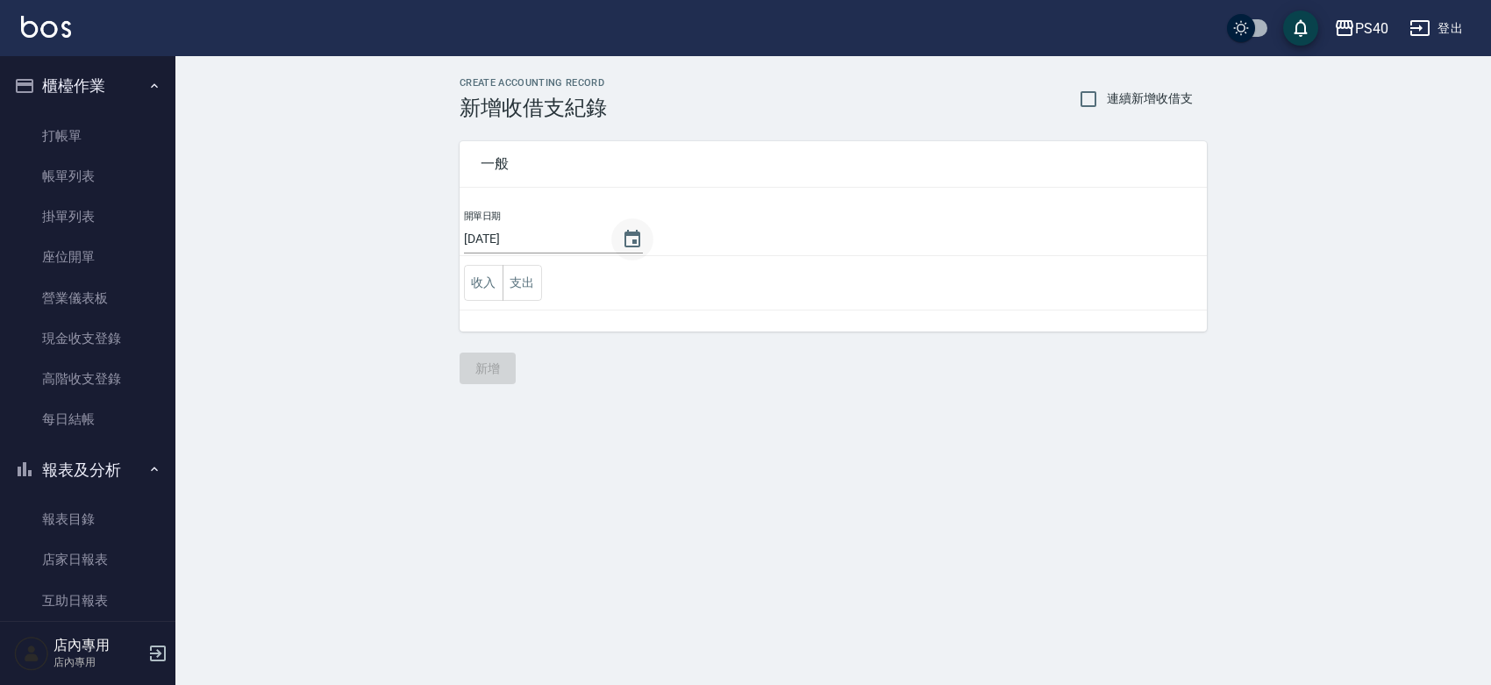
click at [627, 234] on icon "Choose date, selected date is 2025-08-22" at bounding box center [632, 239] width 21 height 21
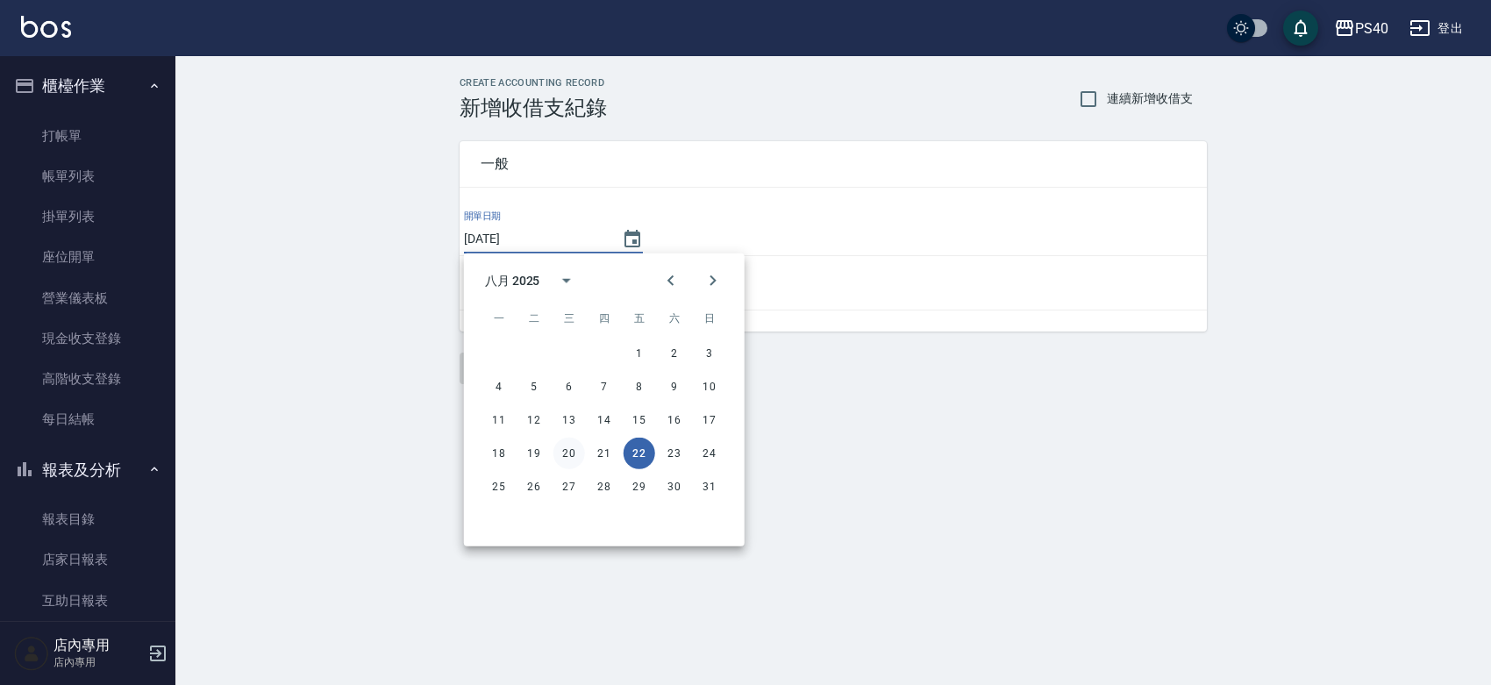
click at [562, 453] on button "20" at bounding box center [569, 454] width 32 height 32
type input "[DATE]"
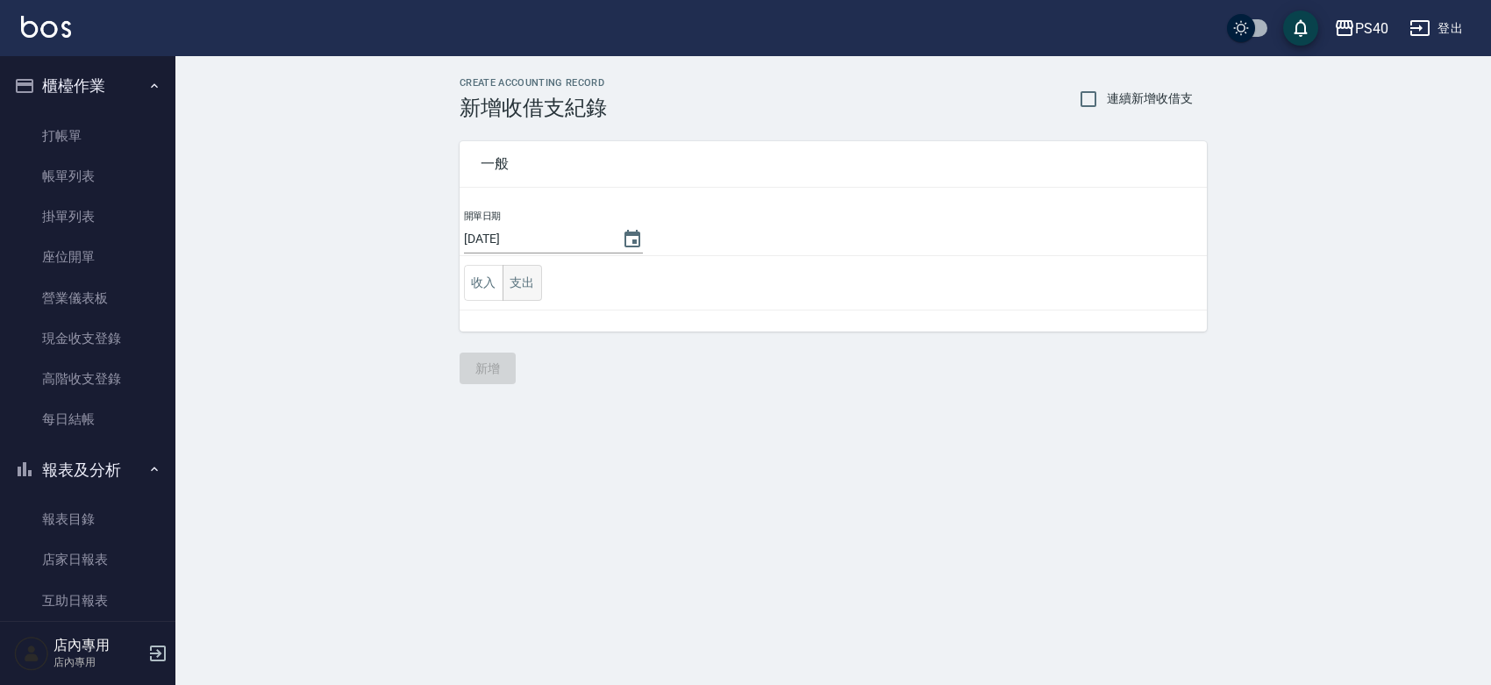
click at [505, 278] on button "支出" at bounding box center [522, 283] width 39 height 36
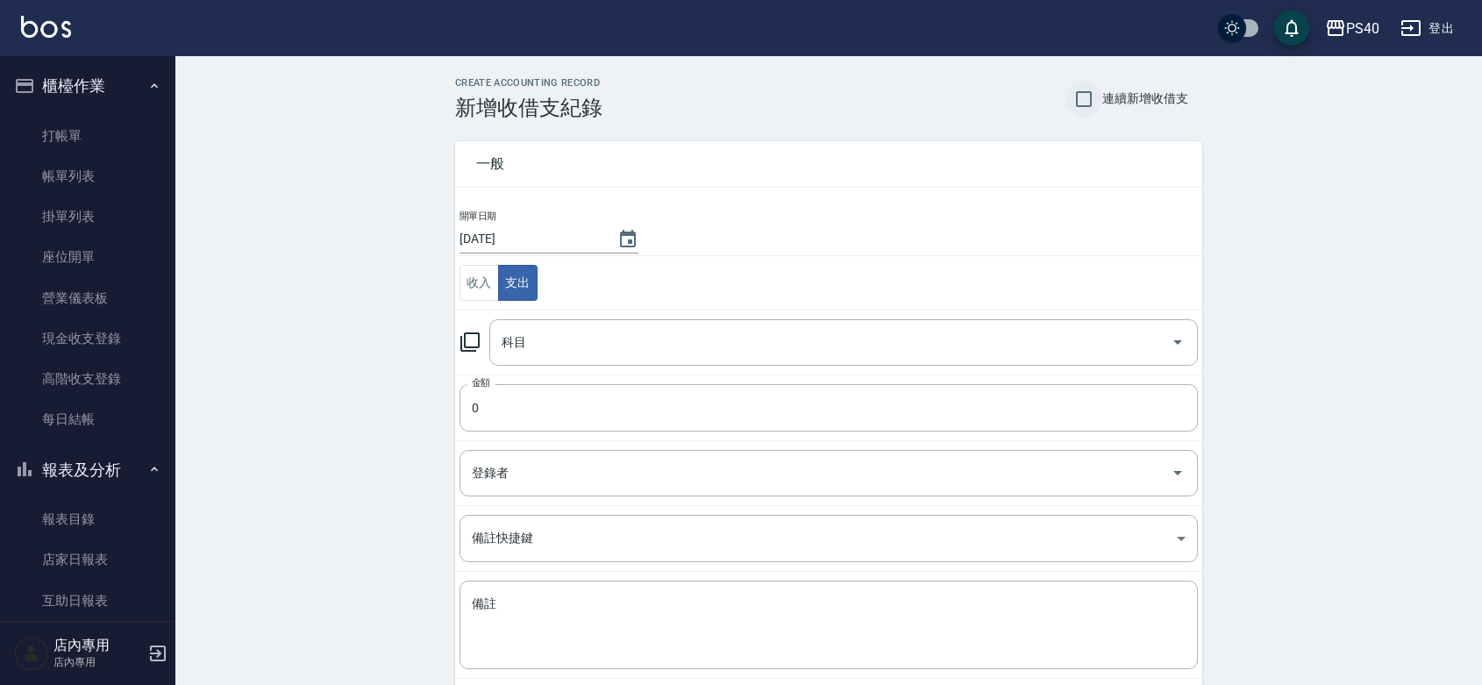
click at [1067, 95] on input "連續新增收借支" at bounding box center [1084, 99] width 37 height 37
checkbox input "true"
click at [586, 352] on input "科目" at bounding box center [830, 342] width 667 height 31
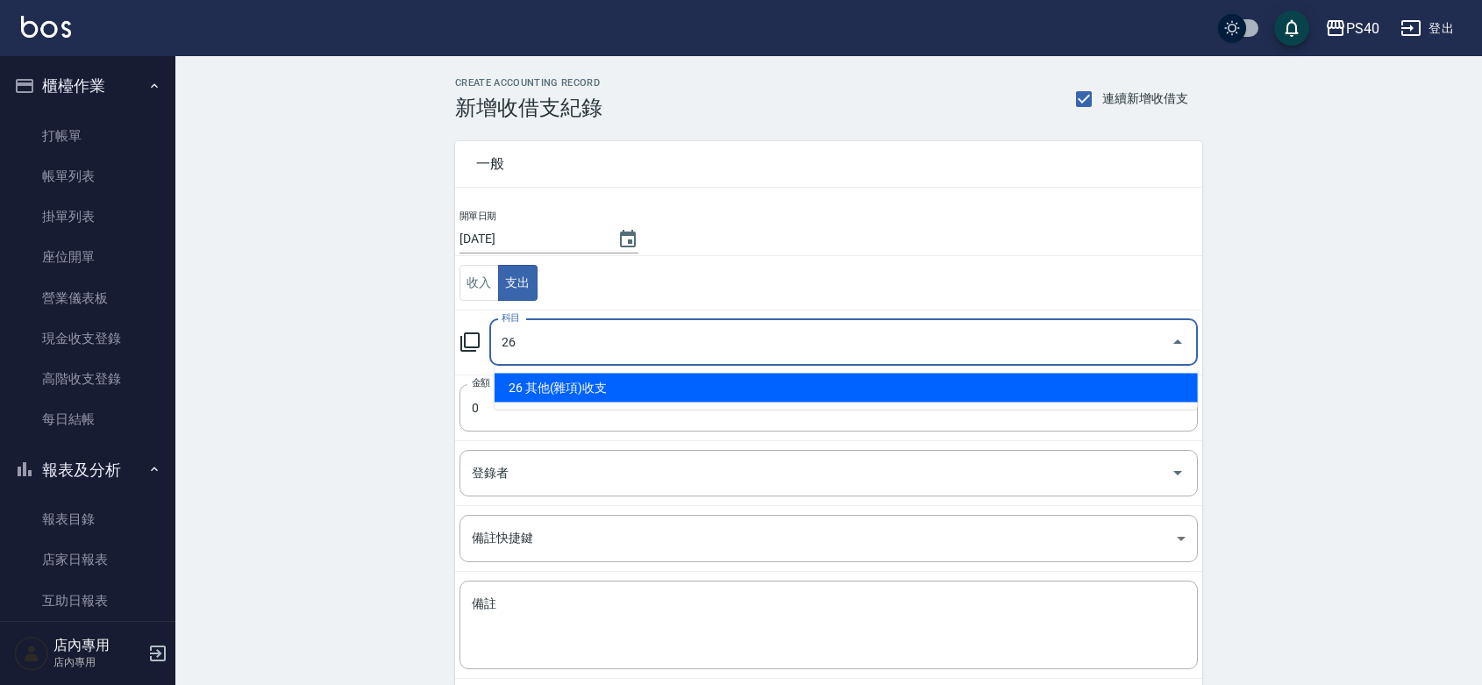
click at [588, 375] on li "26 其他(雜項)收支" at bounding box center [846, 388] width 703 height 29
type input "26 其他(雜項)收支"
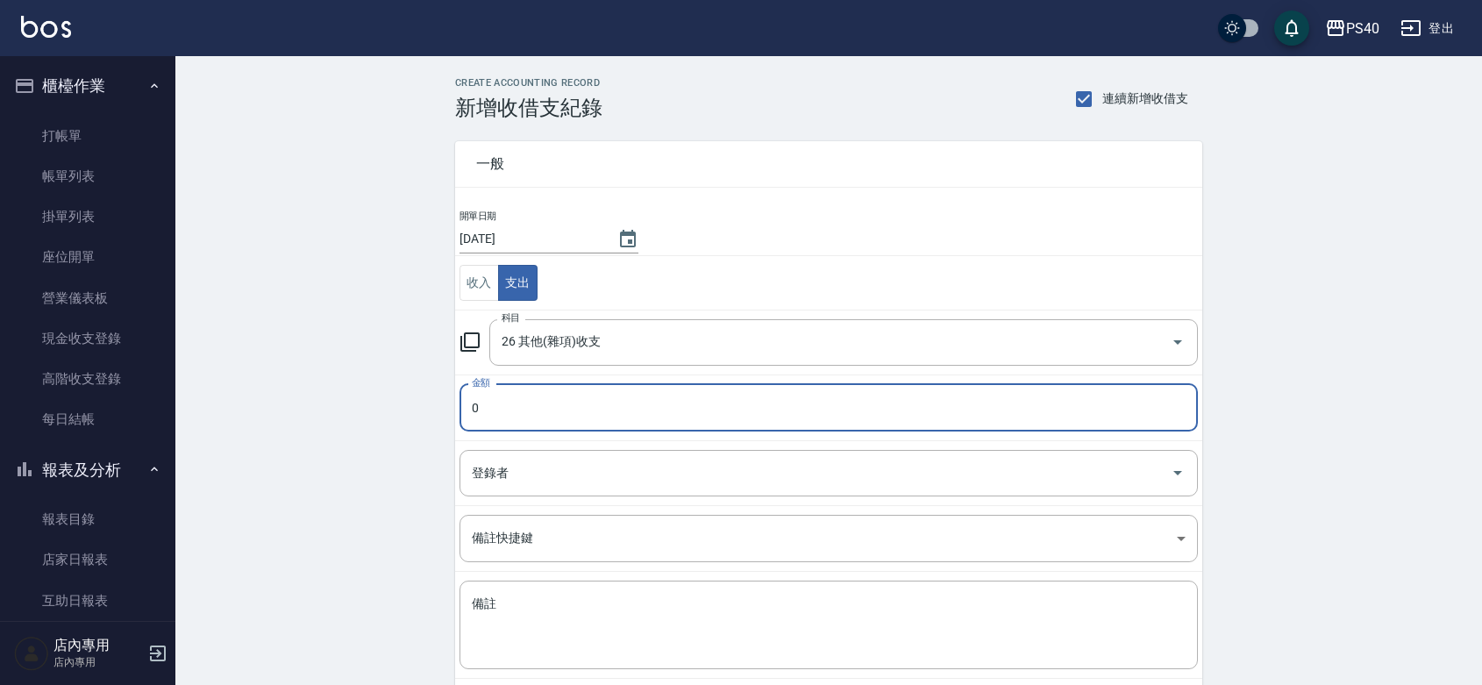
click at [533, 405] on input "0" at bounding box center [829, 407] width 739 height 47
paste input "11224"
click at [475, 417] on input "011224" at bounding box center [829, 407] width 739 height 47
click at [476, 418] on input "011224" at bounding box center [829, 407] width 739 height 47
type input "11224"
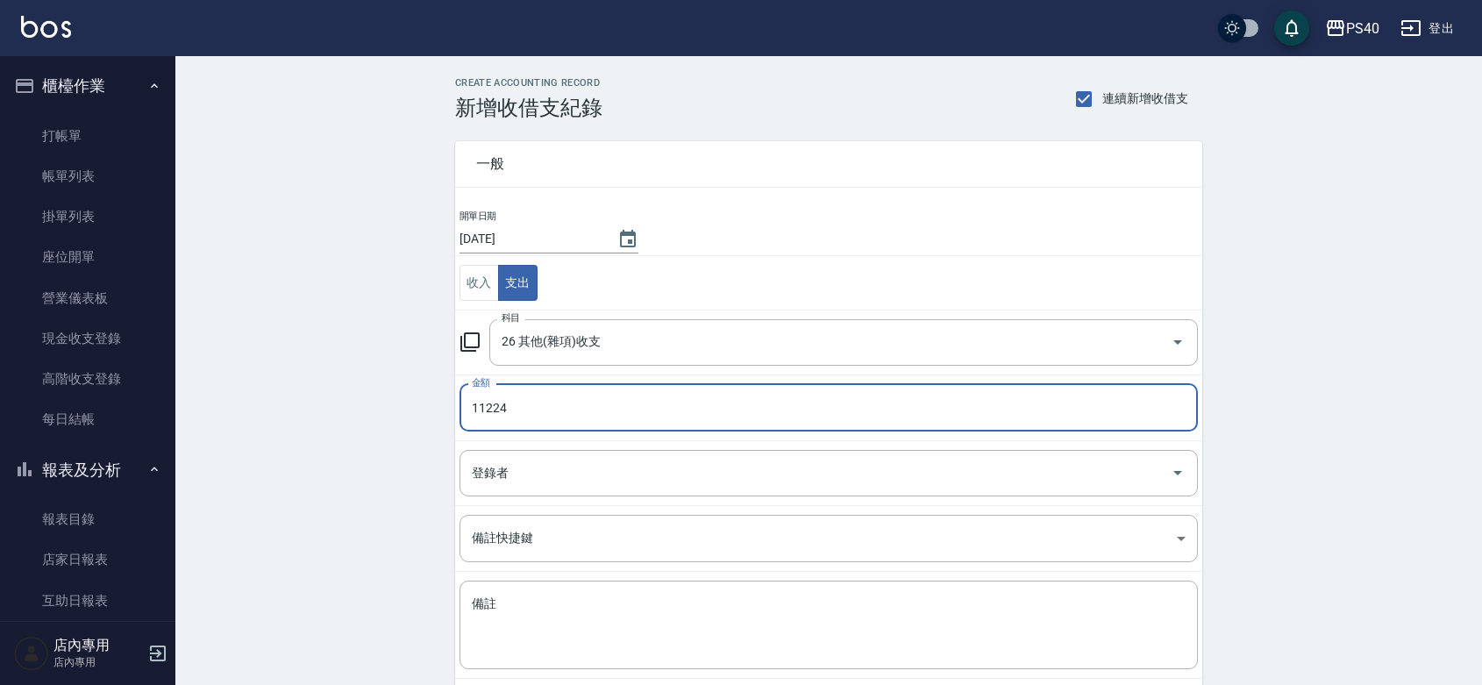
drag, startPoint x: 334, startPoint y: 450, endPoint x: 345, endPoint y: 453, distance: 11.1
click at [334, 450] on div "CREATE ACCOUNTING RECORD 新增收借支紀錄 連續新增收借支 一般 開單日期 [DATE] 收入 支出 科目 26 其他(雜項)收支 科目…" at bounding box center [828, 415] width 1307 height 718
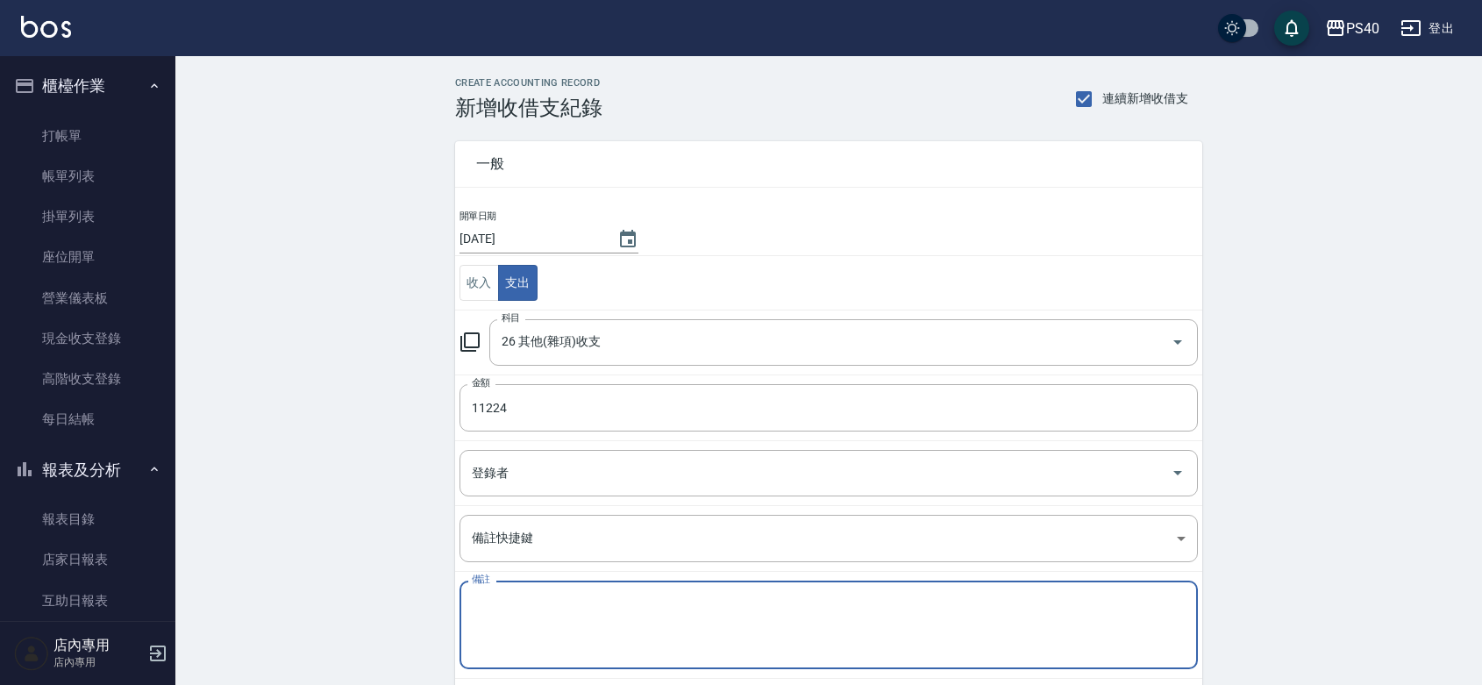
click at [514, 608] on textarea "備註" at bounding box center [829, 626] width 714 height 60
type textarea "段"
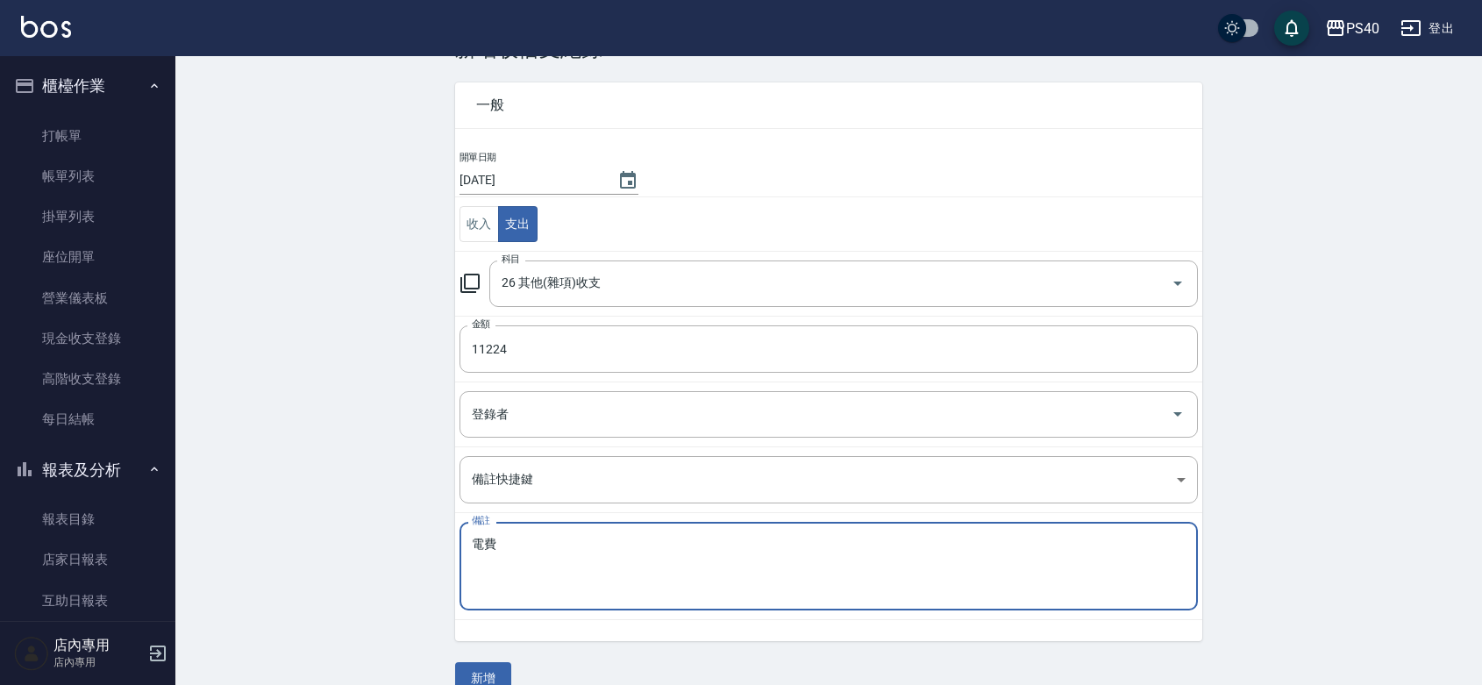
scroll to position [90, 0]
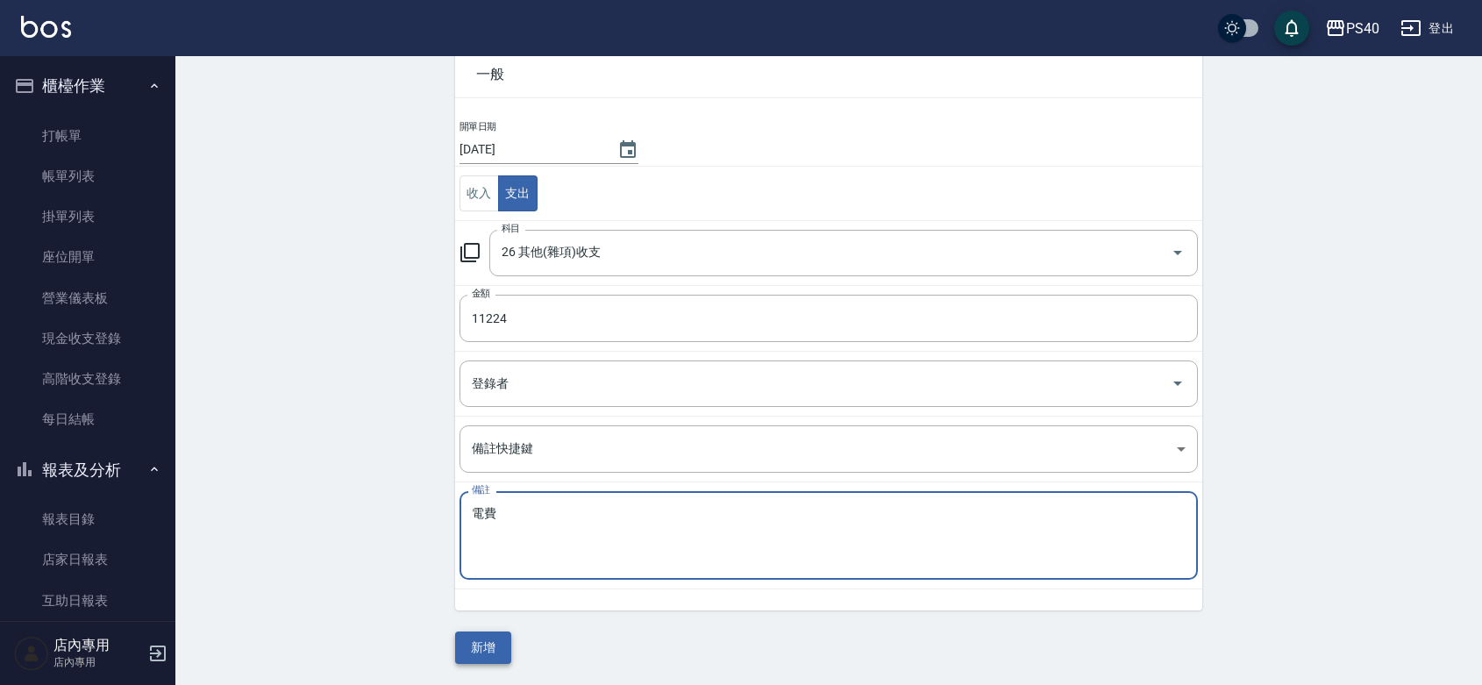
type textarea "電費"
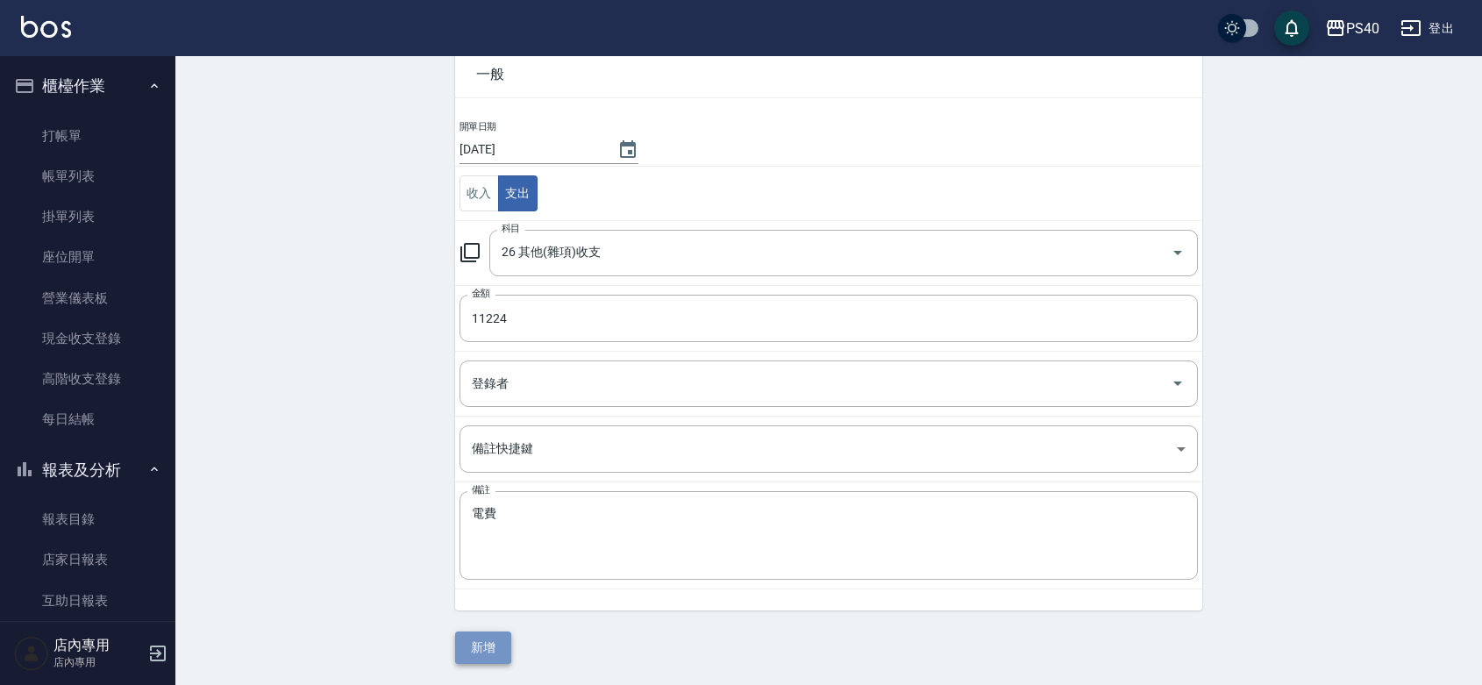
click at [491, 659] on button "新增" at bounding box center [483, 648] width 56 height 32
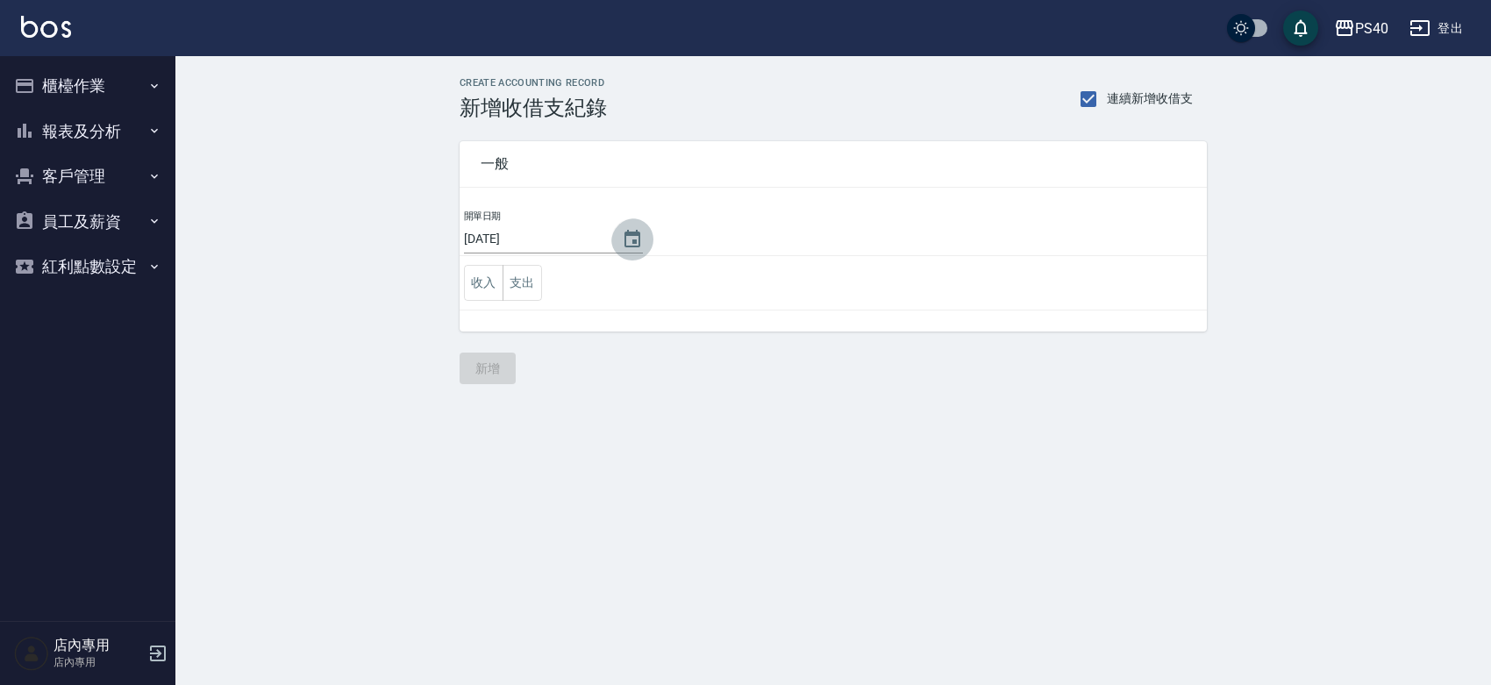
click at [643, 239] on icon "Choose date, selected date is 2025-08-20" at bounding box center [632, 239] width 21 height 21
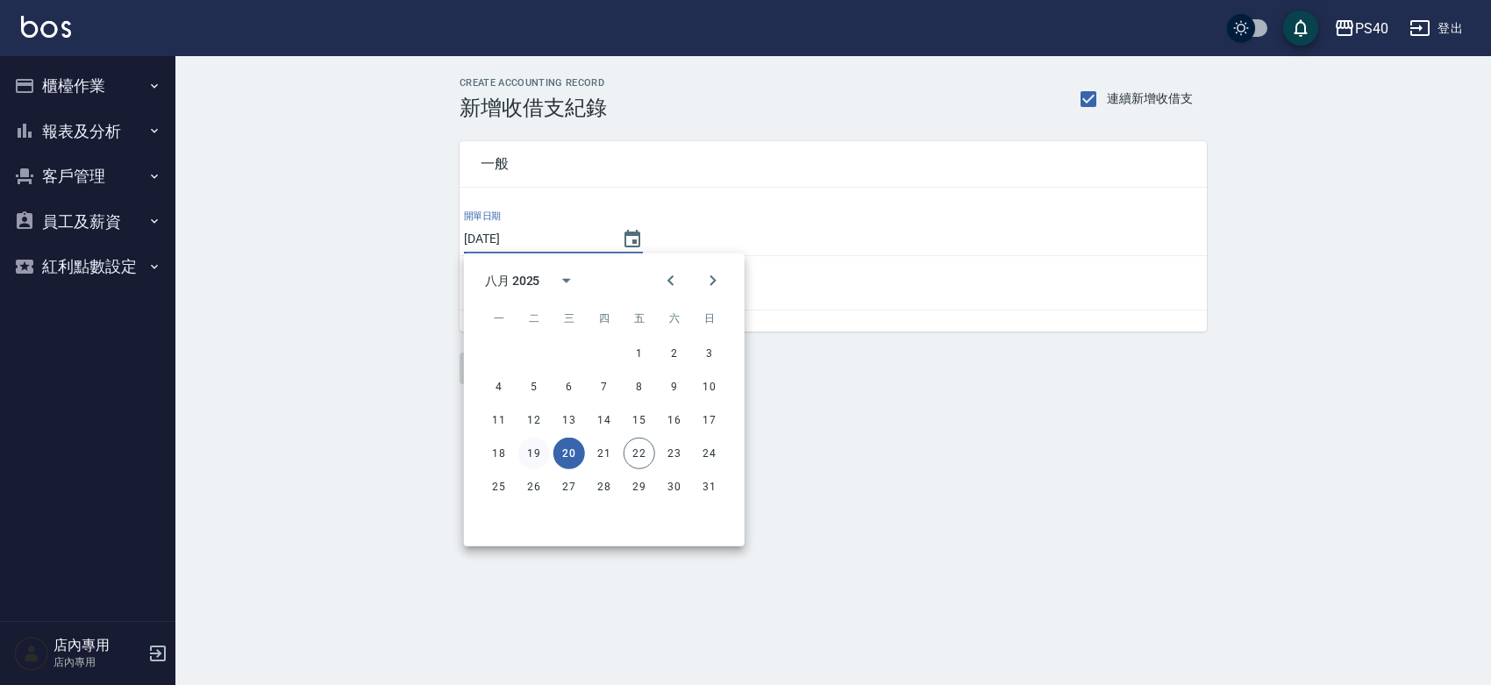
click at [541, 453] on button "19" at bounding box center [534, 454] width 32 height 32
type input "2025/08/19"
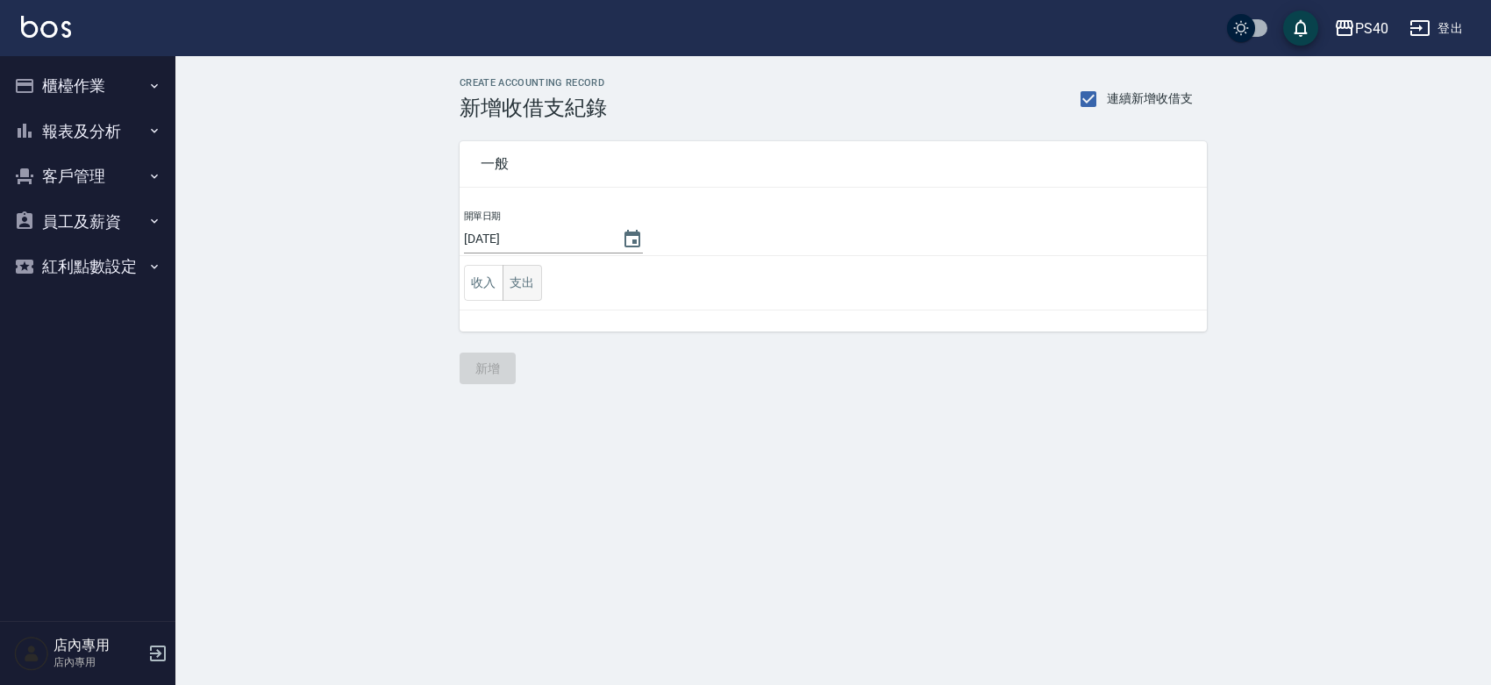
click at [531, 290] on button "支出" at bounding box center [522, 283] width 39 height 36
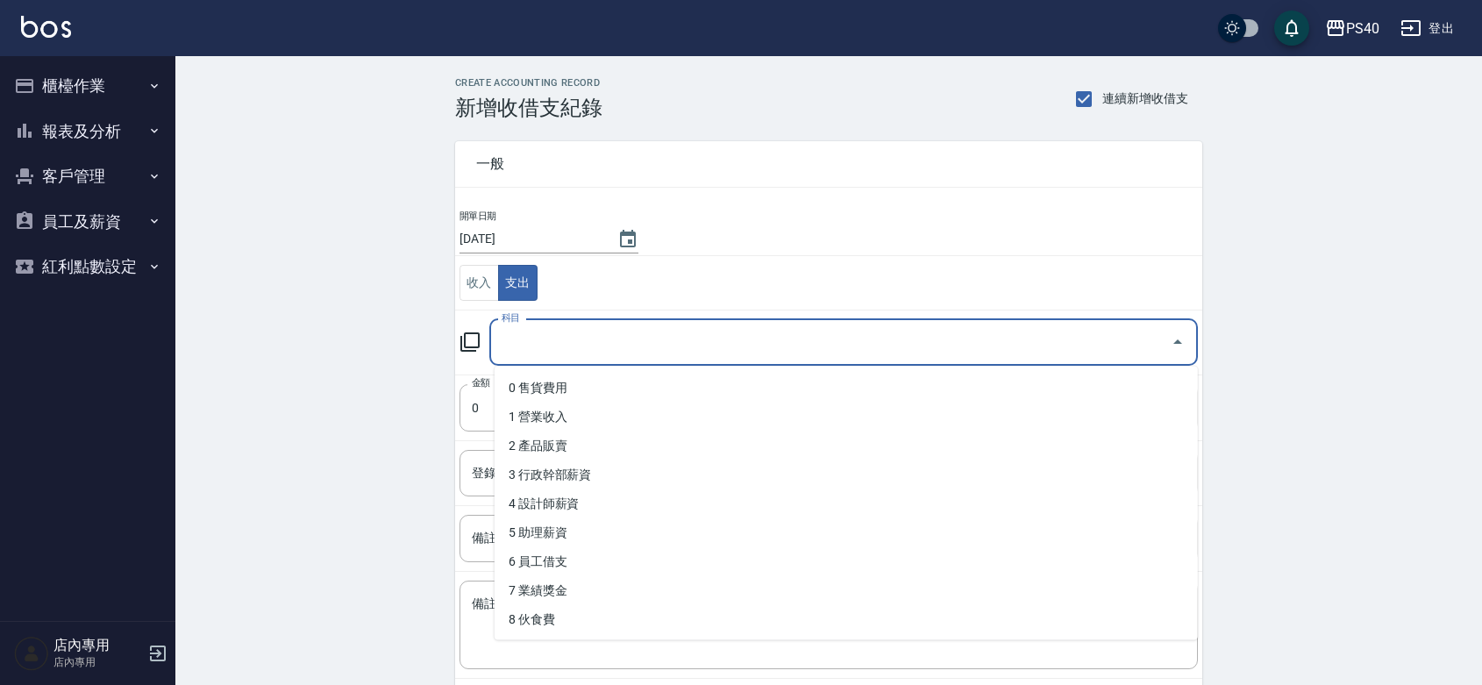
click at [590, 353] on input "科目" at bounding box center [830, 342] width 667 height 31
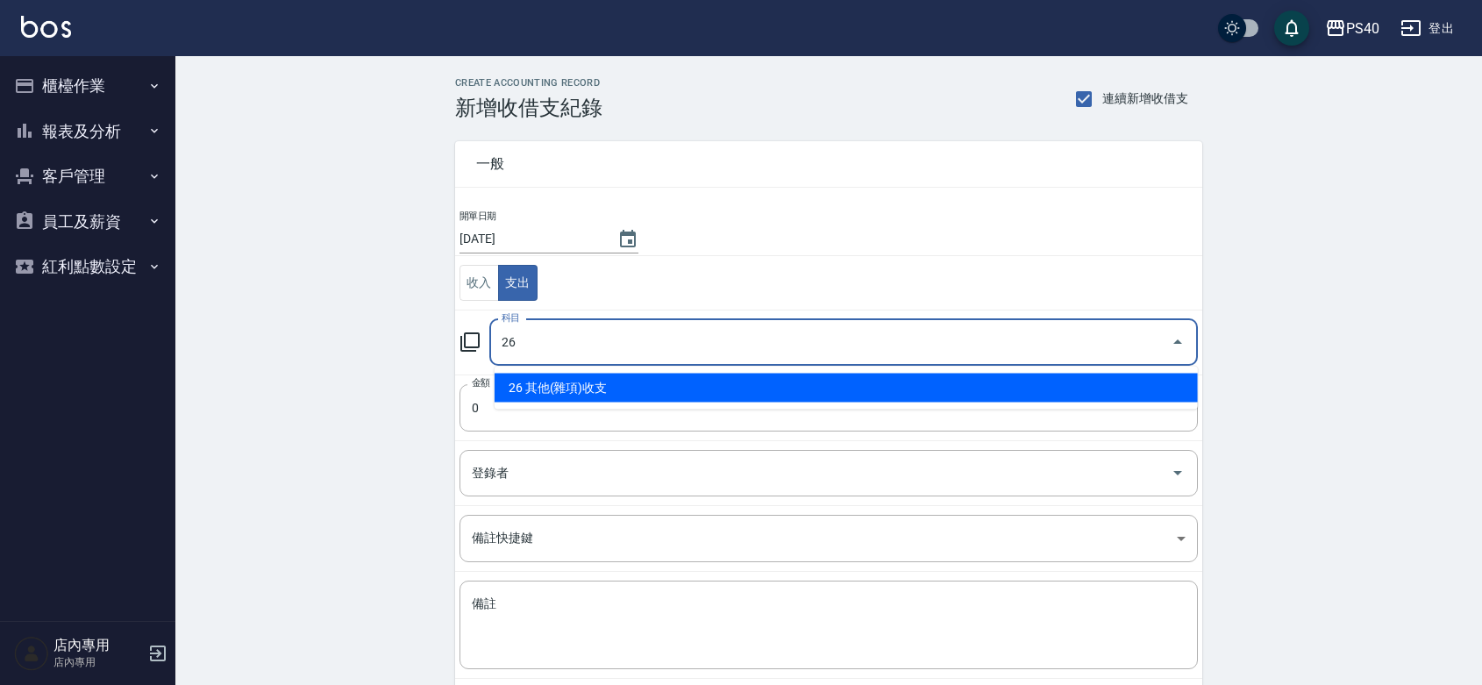
click at [555, 396] on li "26 其他(雜項)收支" at bounding box center [846, 388] width 703 height 29
type input "26 其他(雜項)收支"
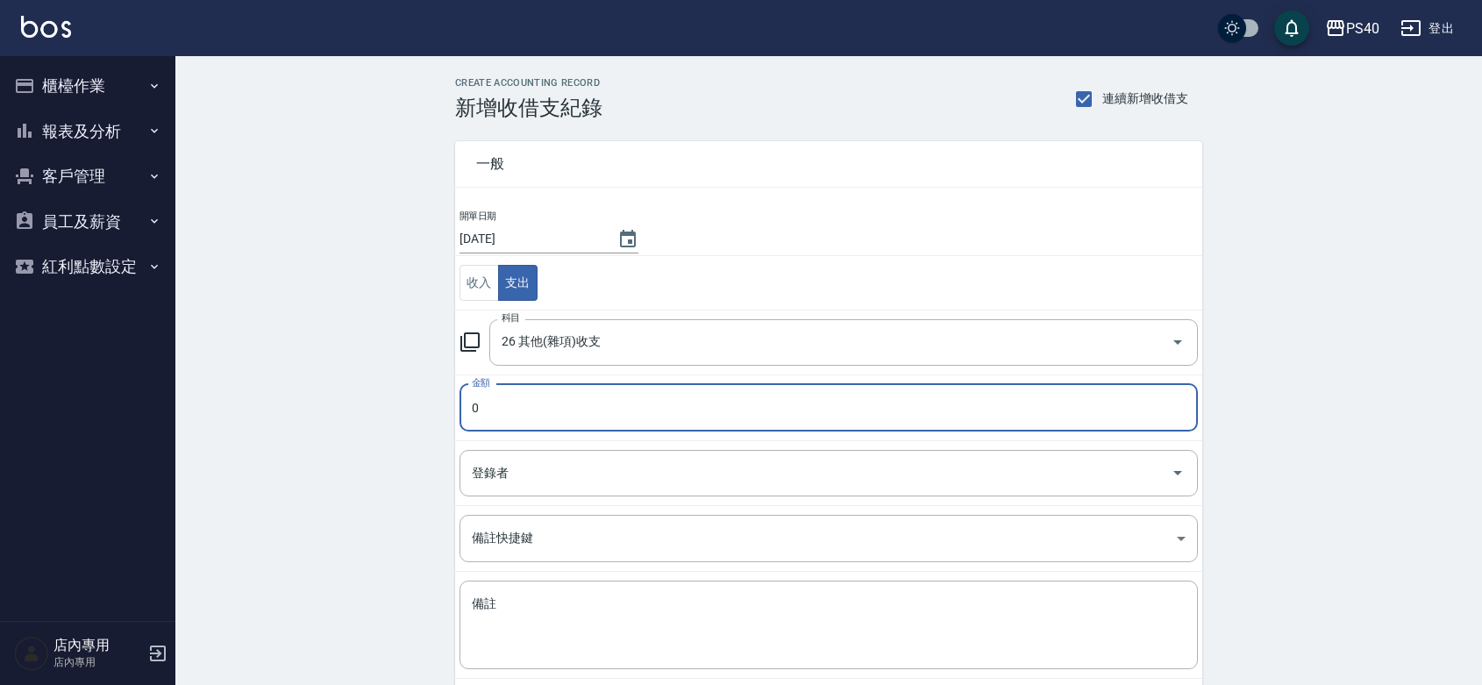
paste input "11224"
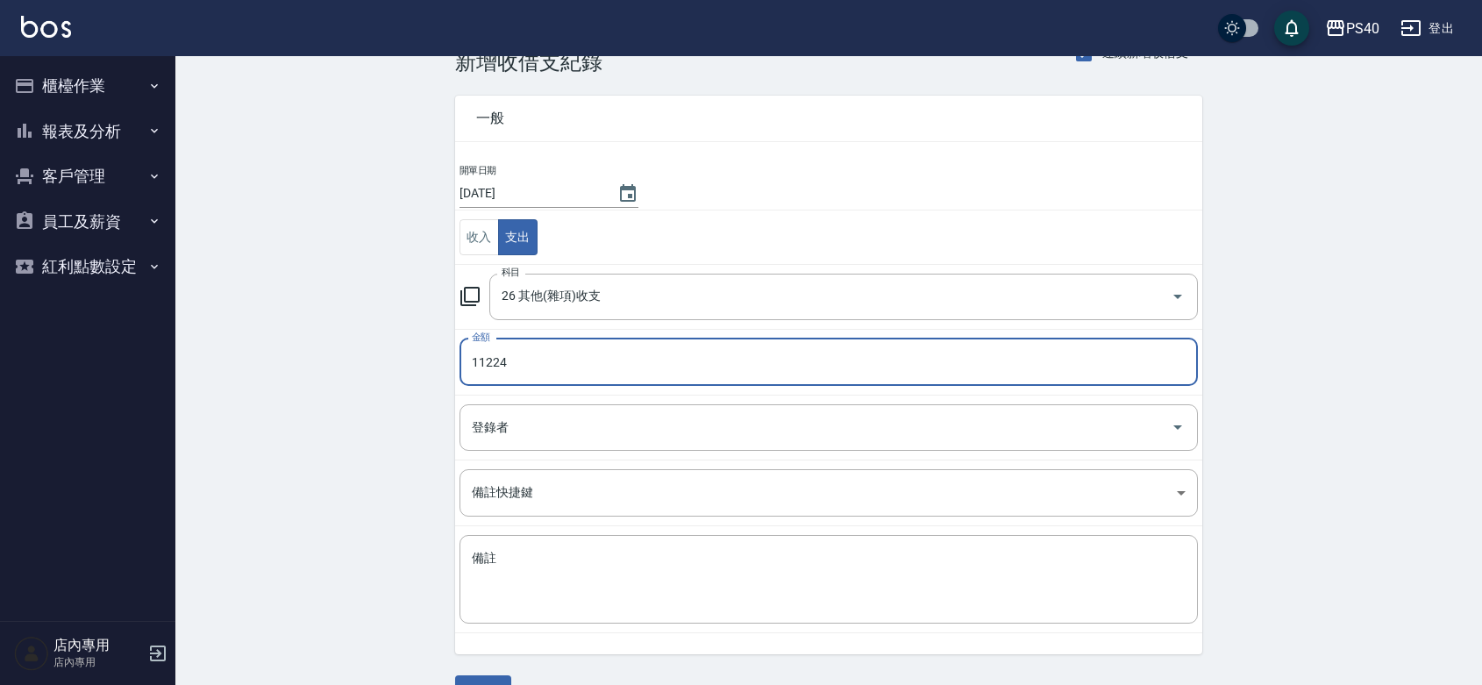
scroll to position [90, 0]
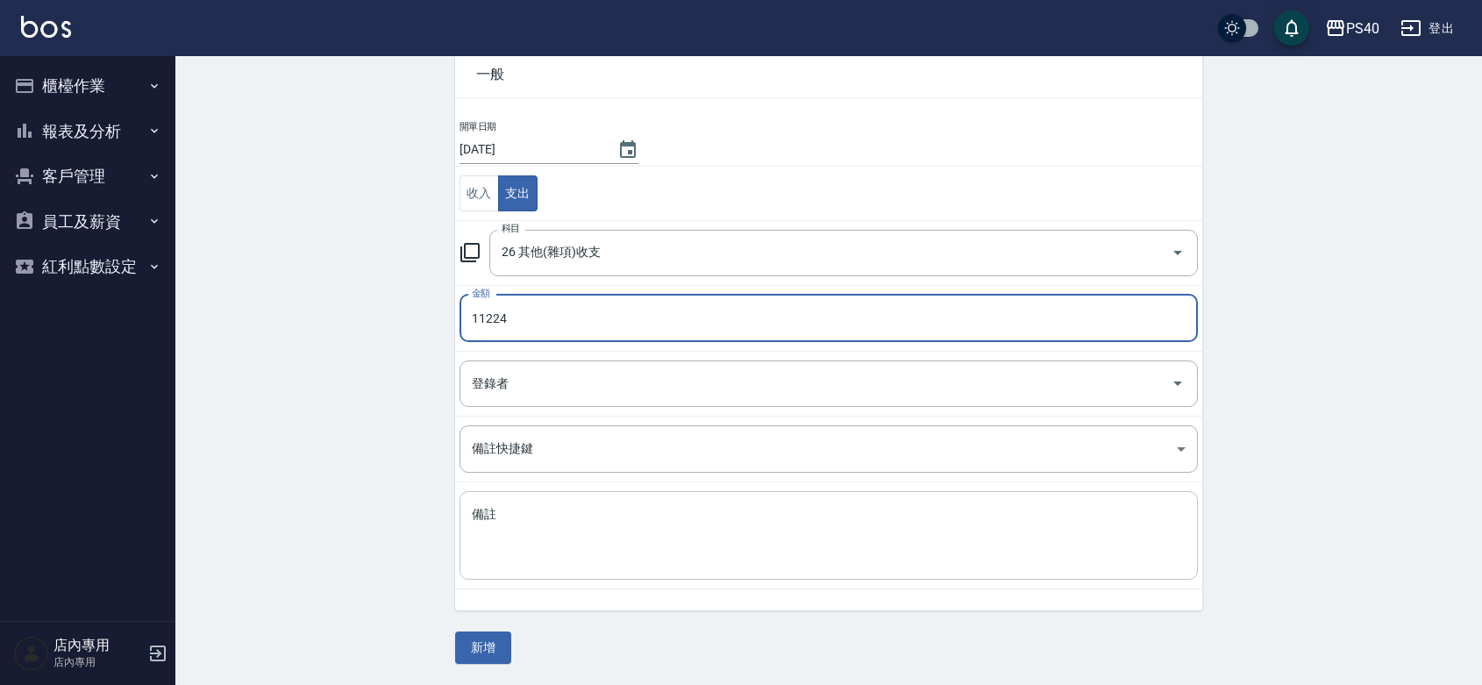
type input "11224"
click at [554, 545] on textarea "備註" at bounding box center [829, 536] width 714 height 60
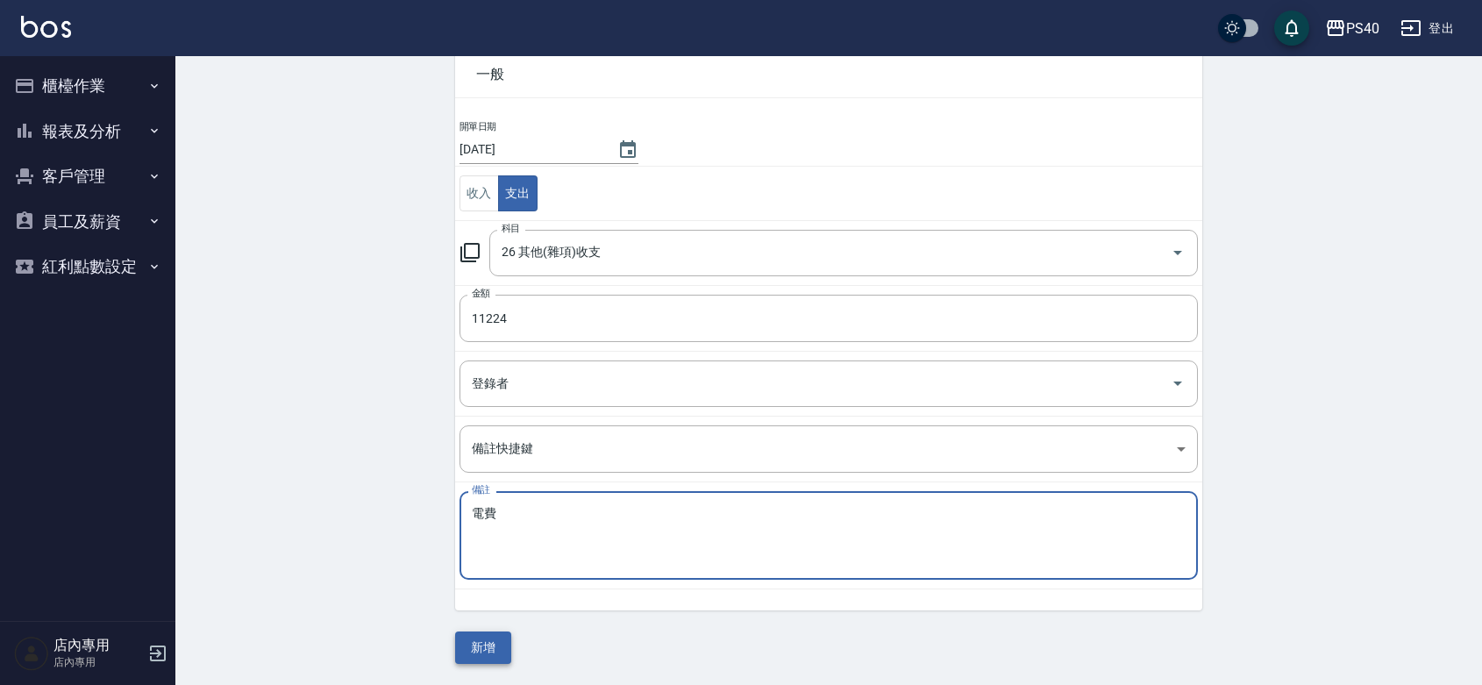
type textarea "電費"
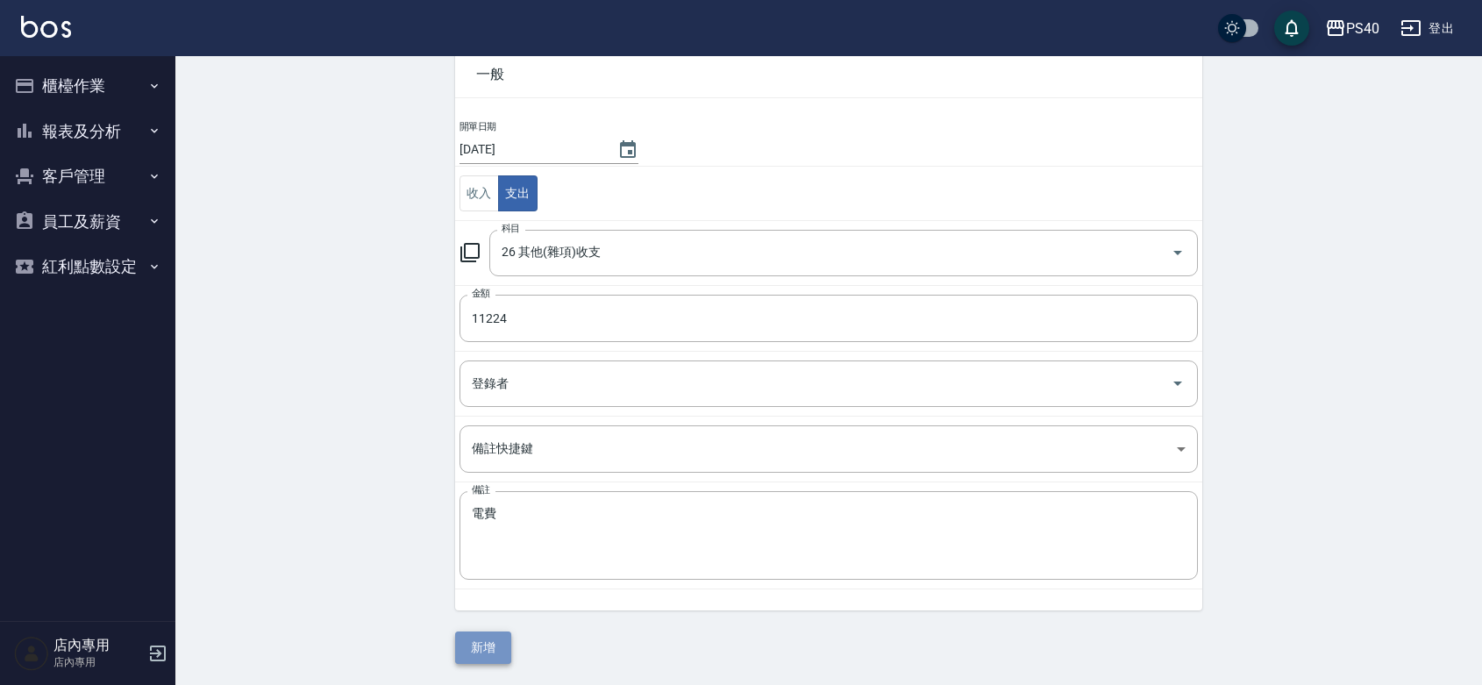
click at [487, 645] on button "新增" at bounding box center [483, 648] width 56 height 32
